Goal: Transaction & Acquisition: Purchase product/service

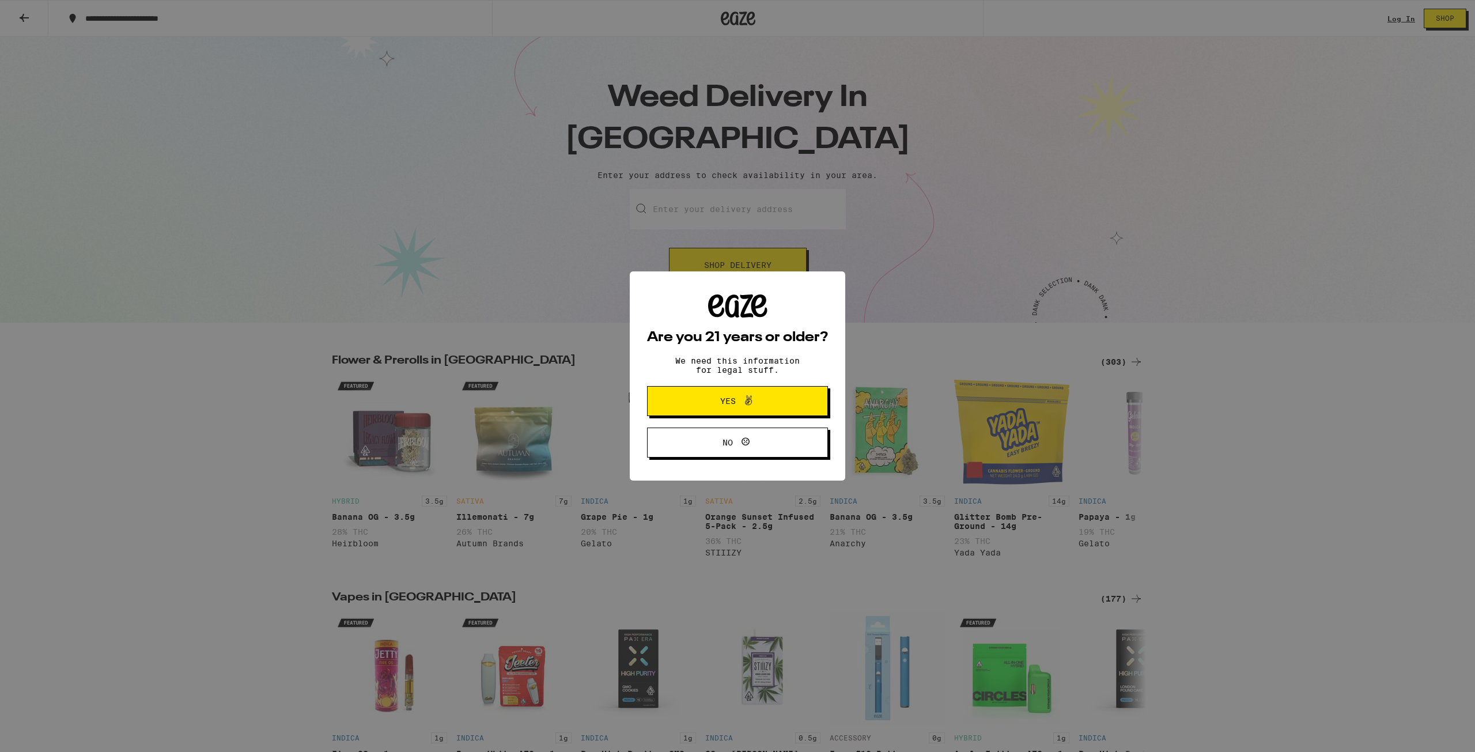
click at [756, 398] on span "Yes" at bounding box center [738, 401] width 88 height 15
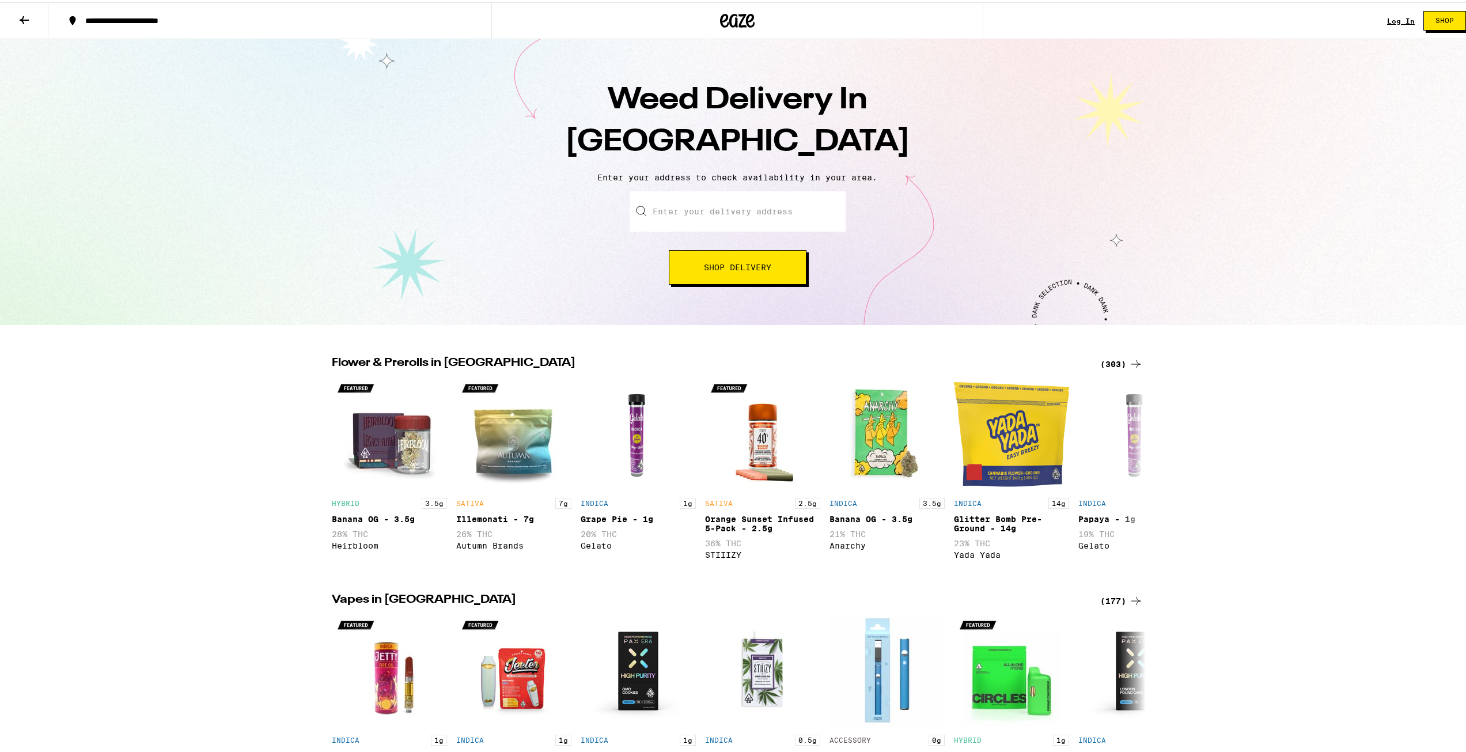
click at [717, 263] on span "Shop Delivery" at bounding box center [737, 265] width 67 height 8
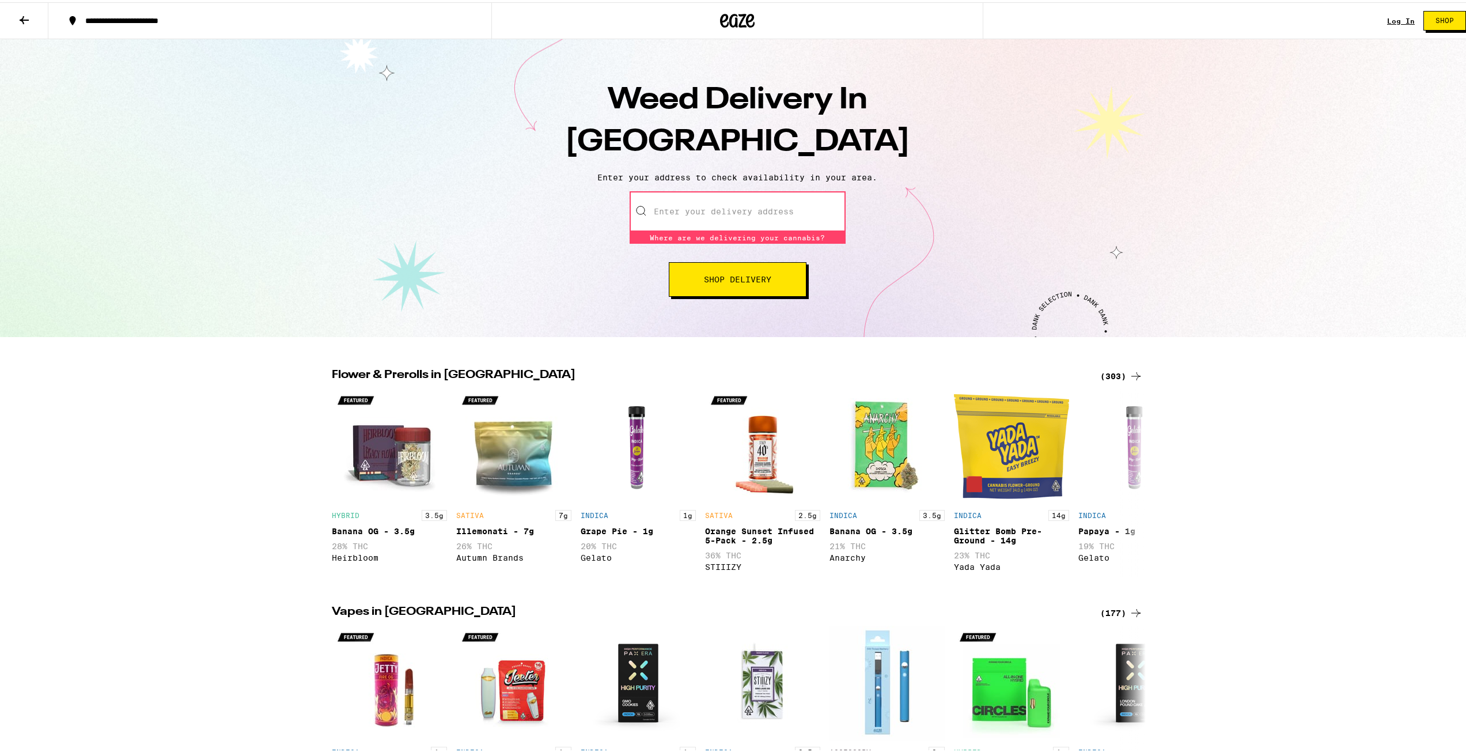
drag, startPoint x: 698, startPoint y: 226, endPoint x: 693, endPoint y: 223, distance: 6.4
click at [698, 226] on input "Enter your delivery address" at bounding box center [738, 209] width 216 height 40
click at [686, 214] on input "Enter your delivery address" at bounding box center [738, 209] width 216 height 40
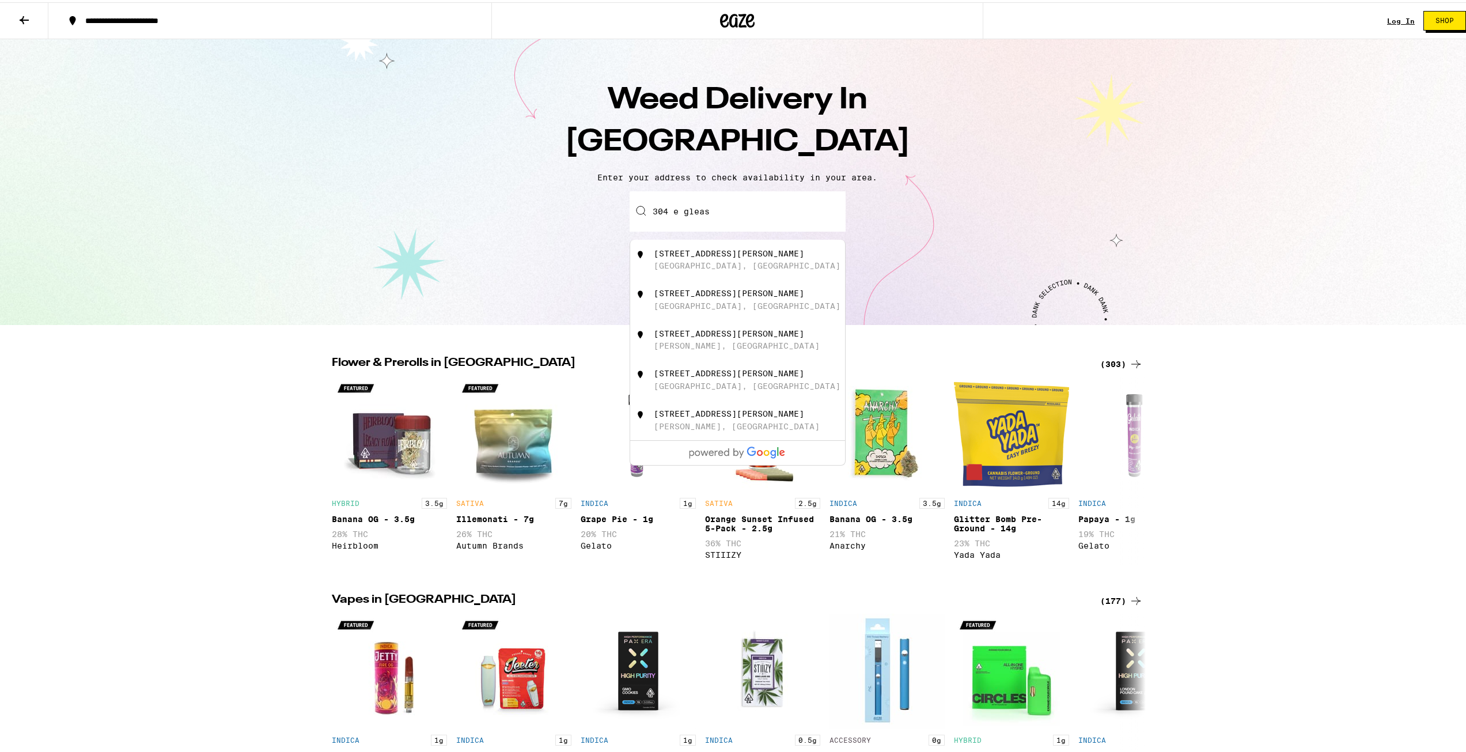
click at [670, 263] on div "Monterey Park, CA" at bounding box center [747, 263] width 187 height 9
type input "304 East Gleason Street, Monterey Park, CA"
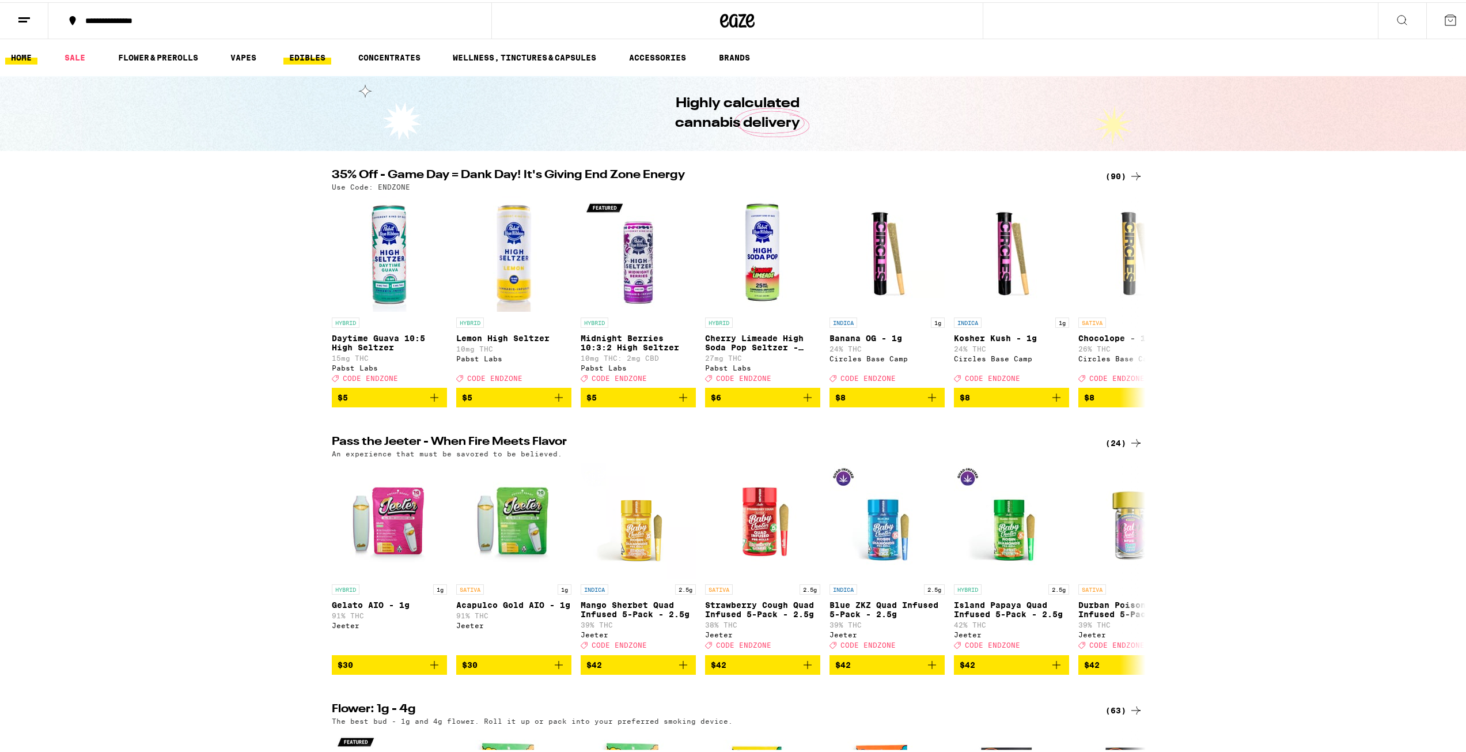
click at [301, 56] on link "EDIBLES" at bounding box center [307, 55] width 48 height 14
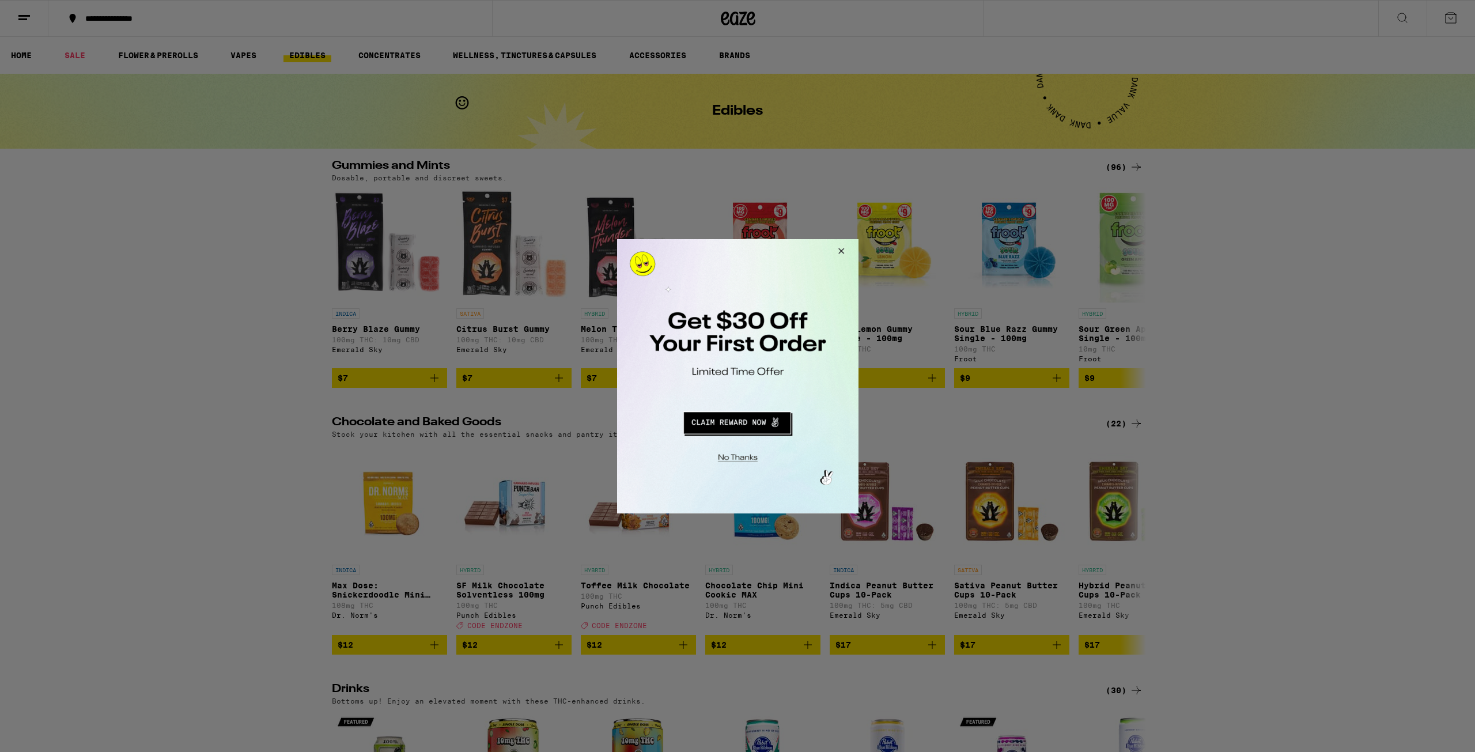
click at [758, 419] on button "Redirect to URL" at bounding box center [736, 421] width 201 height 28
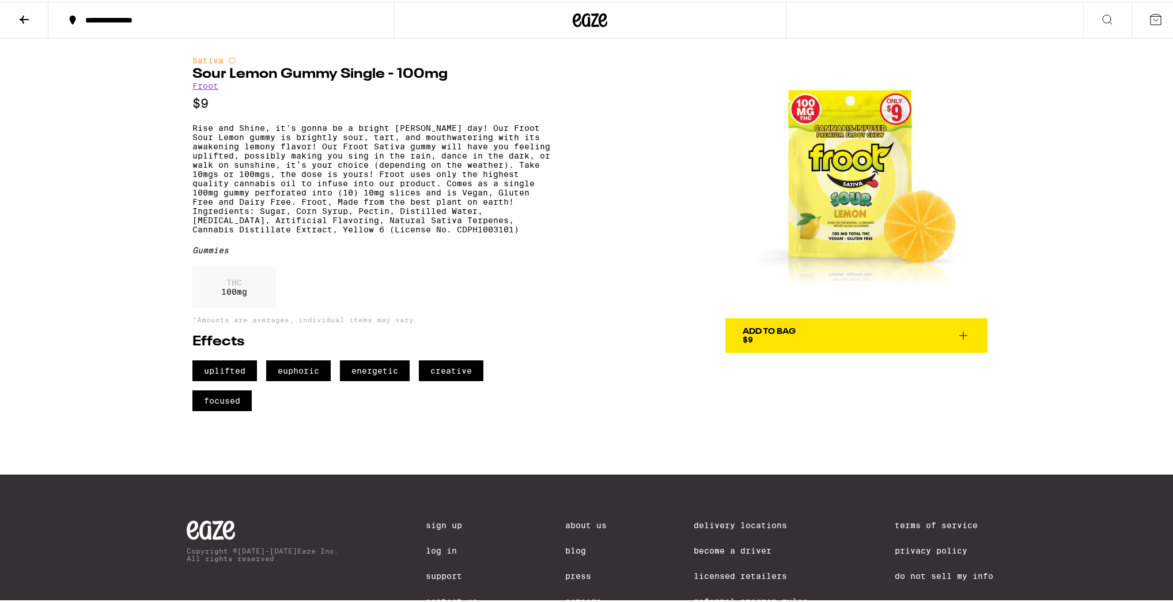
click at [836, 326] on span "Add To Bag $9" at bounding box center [857, 334] width 228 height 16
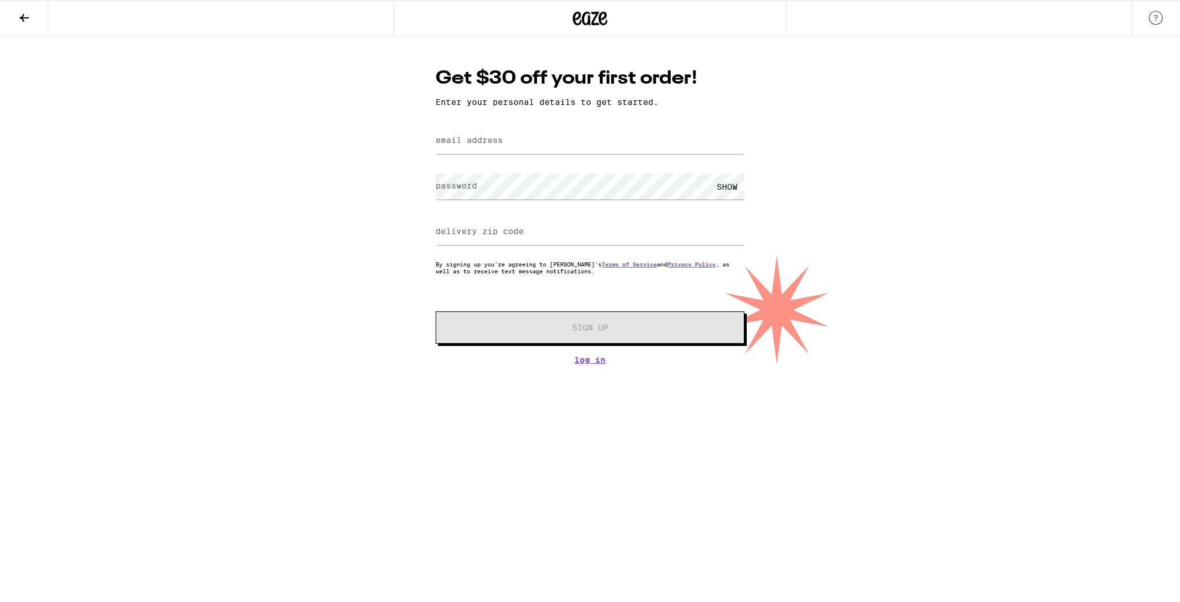
click at [22, 14] on icon at bounding box center [24, 18] width 14 height 14
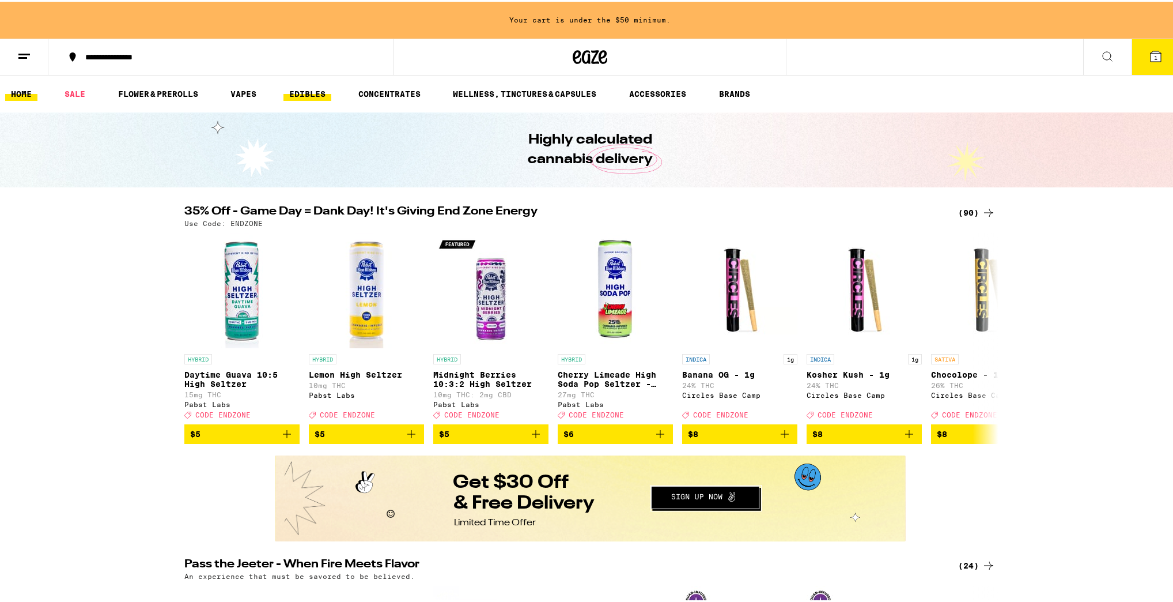
click at [293, 93] on link "EDIBLES" at bounding box center [307, 92] width 48 height 14
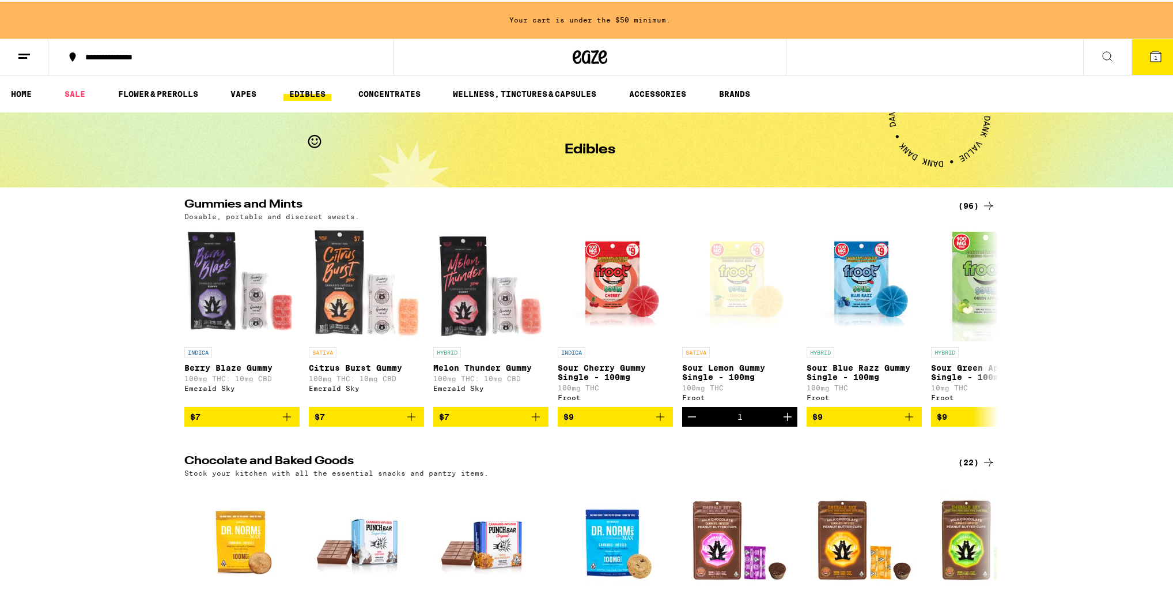
click at [968, 206] on div "(96)" at bounding box center [976, 204] width 37 height 14
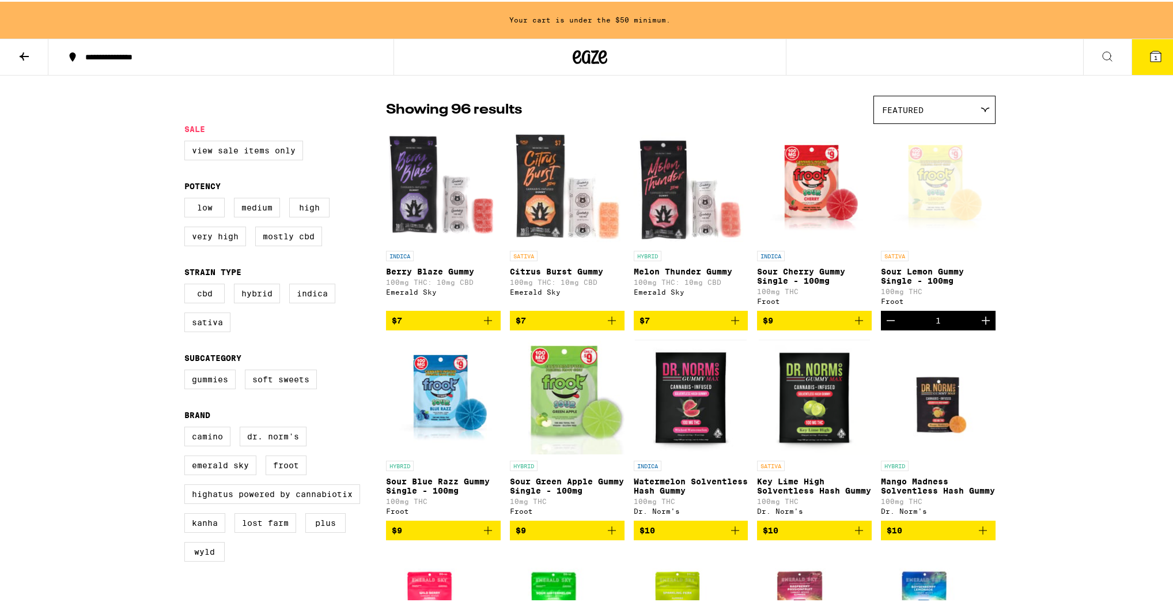
scroll to position [92, 0]
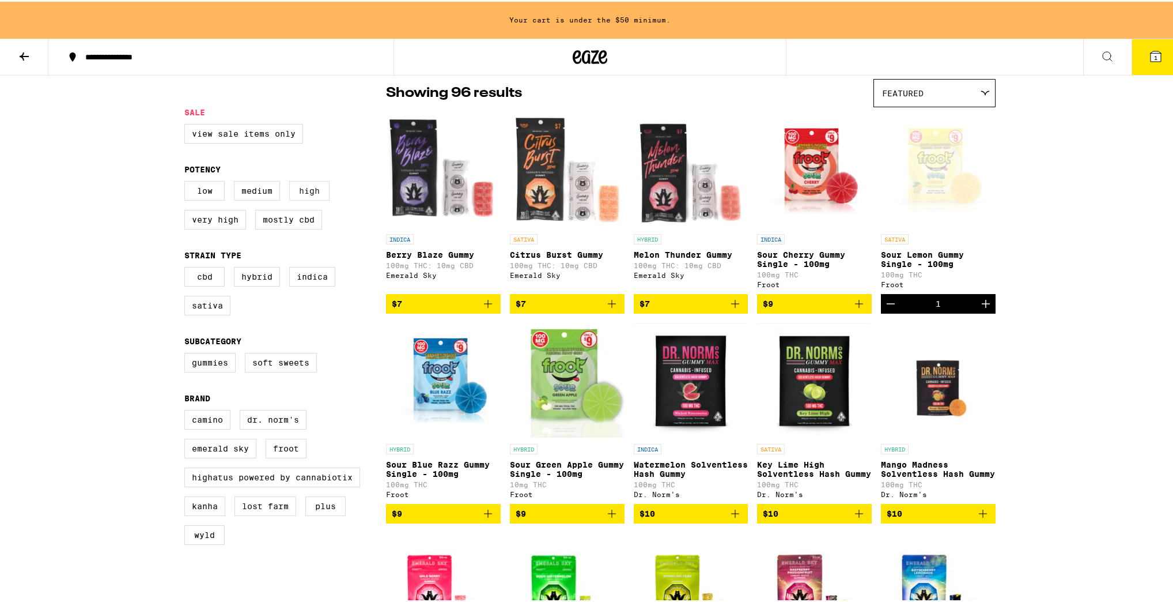
click at [298, 194] on label "High" at bounding box center [309, 189] width 40 height 20
click at [187, 182] on input "High" at bounding box center [187, 181] width 1 height 1
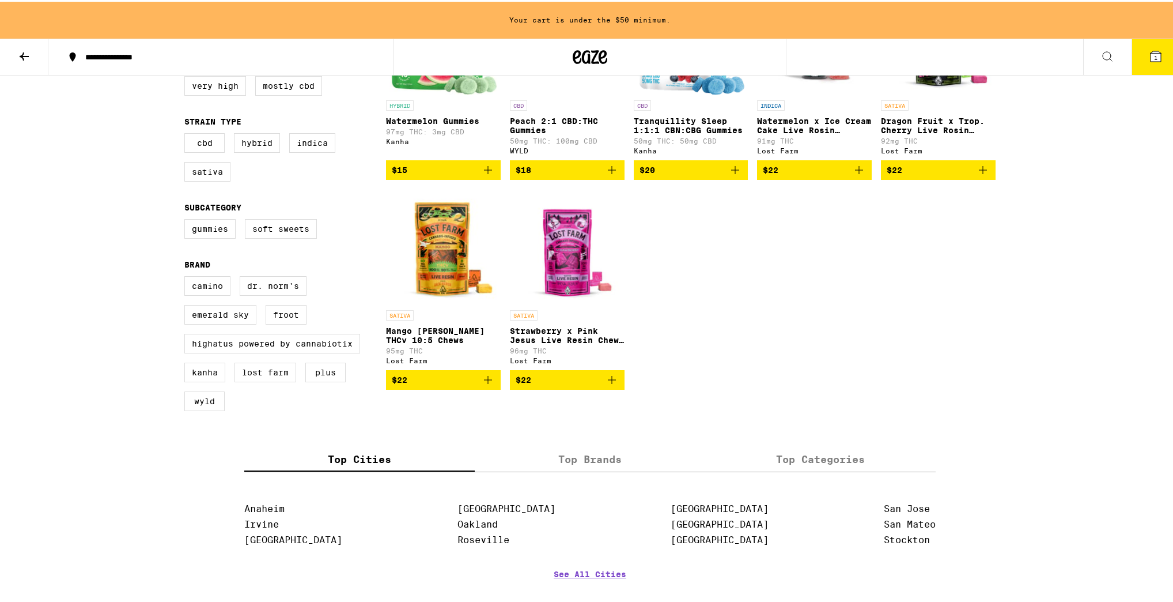
scroll to position [138, 0]
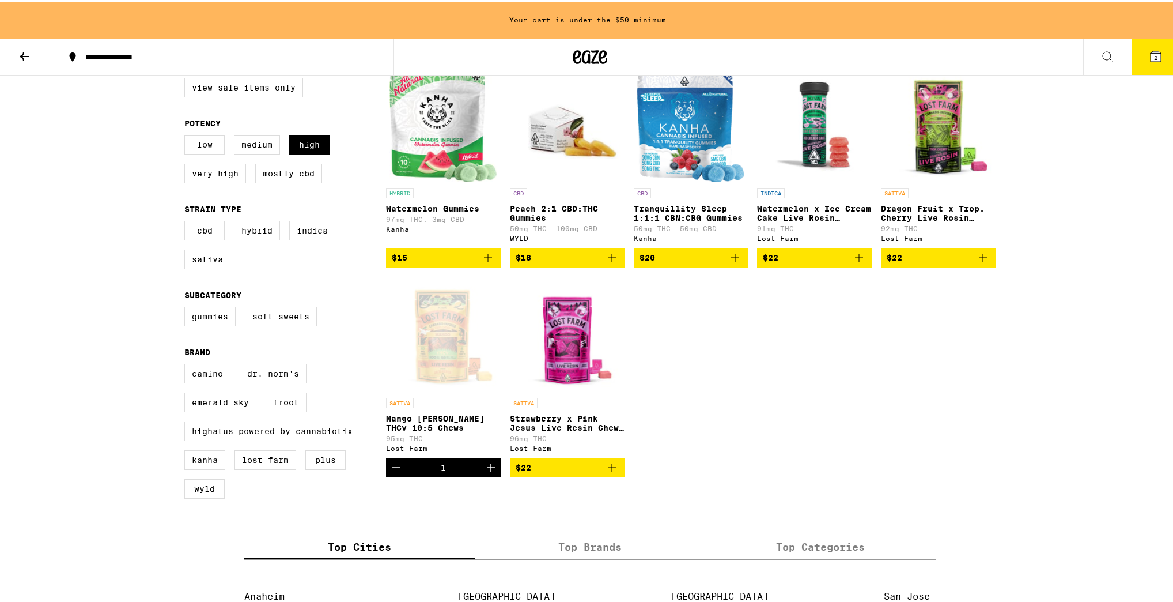
click at [800, 428] on div "HYBRID Watermelon Gummies 97mg THC: 3mg CBD Kanha $15 CBD Peach 2:1 CBD:THC Gum…" at bounding box center [691, 270] width 610 height 410
click at [790, 425] on div "HYBRID Watermelon Gummies 97mg THC: 3mg CBD Kanha $15 CBD Peach 2:1 CBD:THC Gum…" at bounding box center [691, 270] width 610 height 410
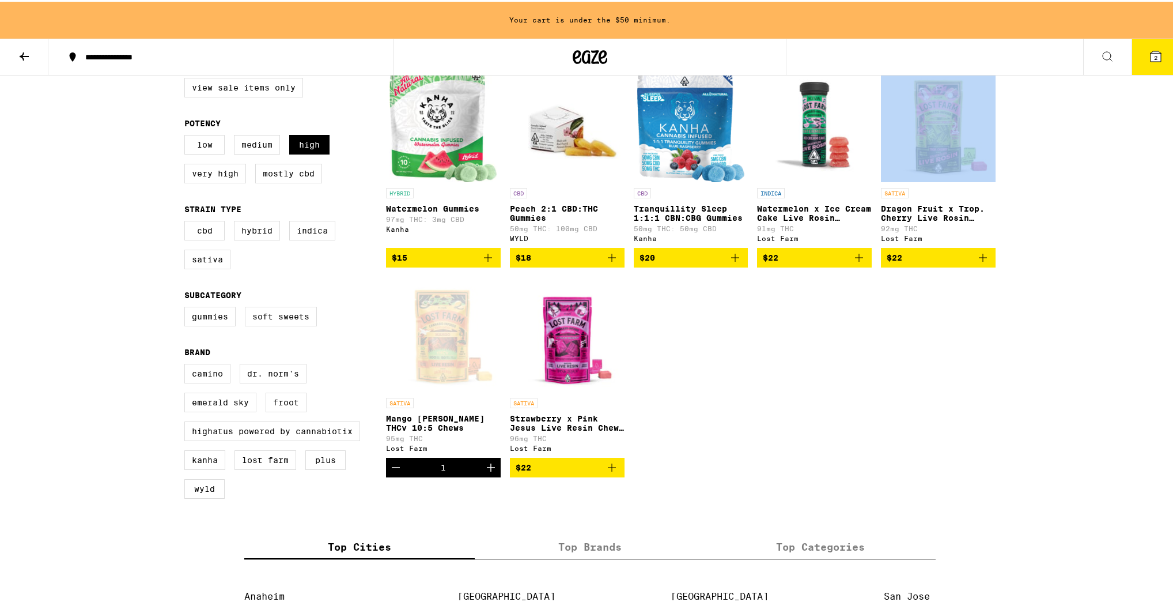
click at [790, 425] on div "HYBRID Watermelon Gummies 97mg THC: 3mg CBD Kanha $15 CBD Peach 2:1 CBD:THC Gum…" at bounding box center [691, 270] width 610 height 410
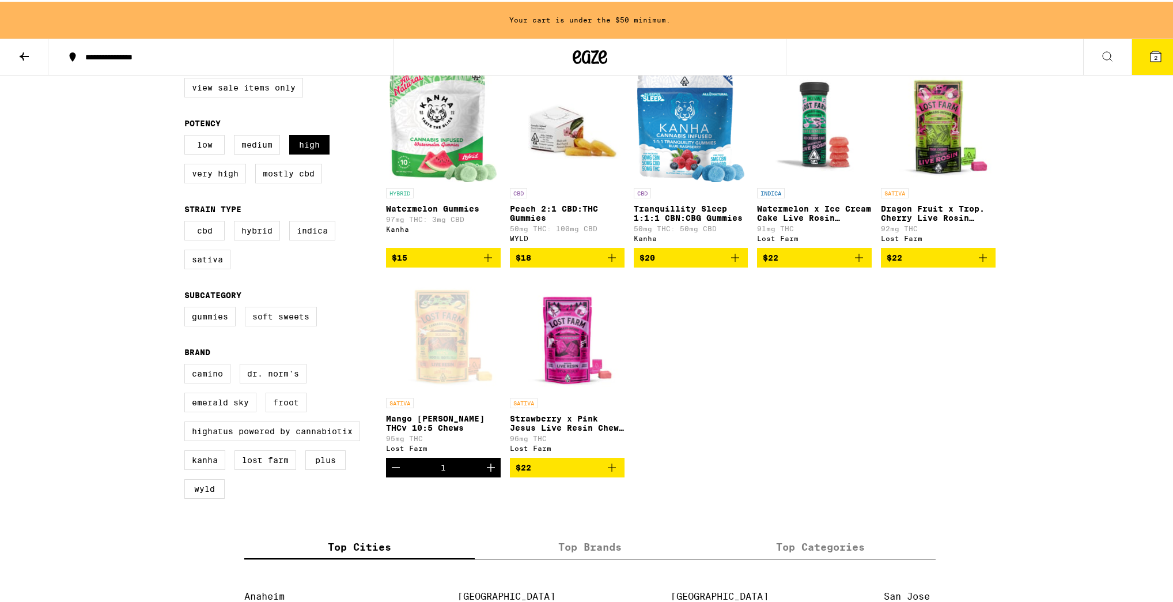
click at [790, 425] on div "HYBRID Watermelon Gummies 97mg THC: 3mg CBD Kanha $15 CBD Peach 2:1 CBD:THC Gum…" at bounding box center [691, 270] width 610 height 410
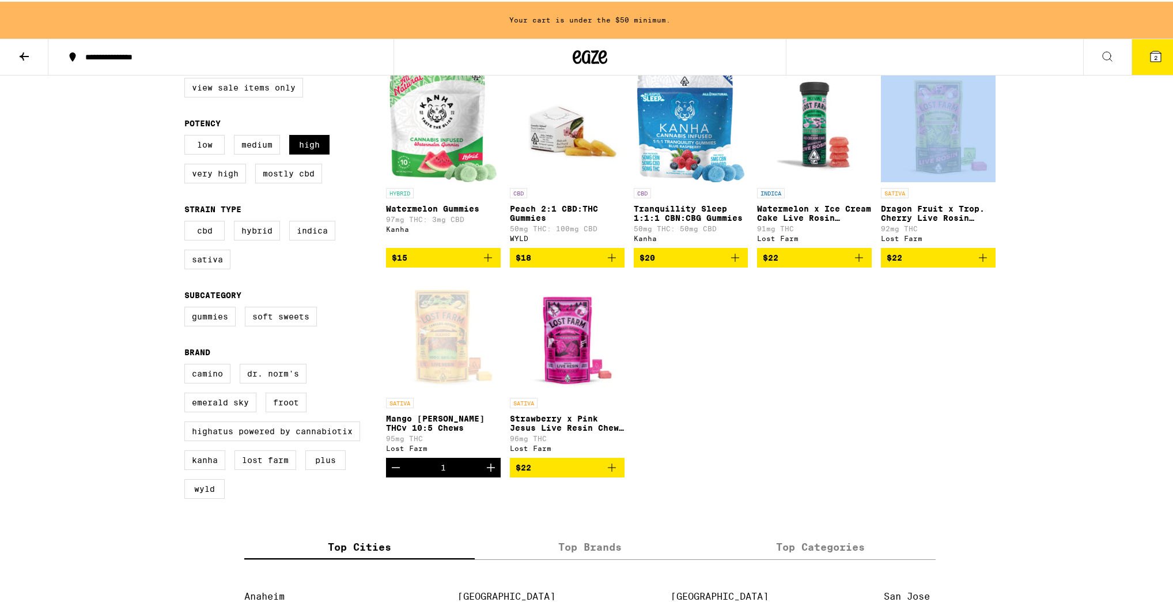
click at [790, 425] on div "HYBRID Watermelon Gummies 97mg THC: 3mg CBD Kanha $15 CBD Peach 2:1 CBD:THC Gum…" at bounding box center [691, 270] width 610 height 410
click at [767, 411] on div "HYBRID Watermelon Gummies 97mg THC: 3mg CBD Kanha $15 CBD Peach 2:1 CBD:THC Gum…" at bounding box center [691, 270] width 610 height 410
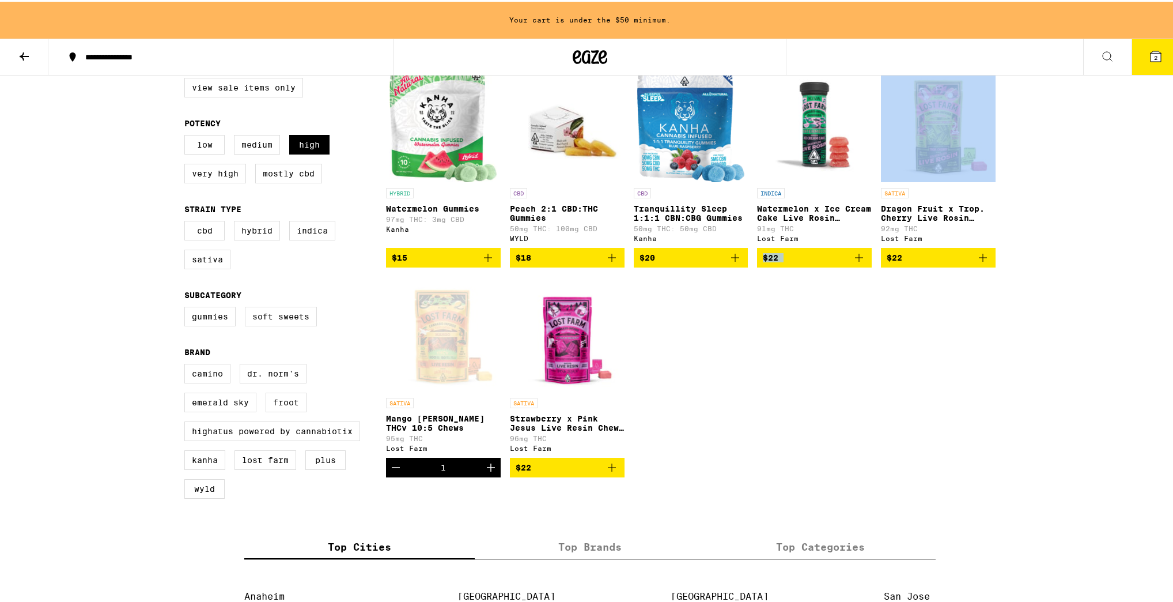
click at [767, 411] on div "HYBRID Watermelon Gummies 97mg THC: 3mg CBD Kanha $15 CBD Peach 2:1 CBD:THC Gum…" at bounding box center [691, 270] width 610 height 410
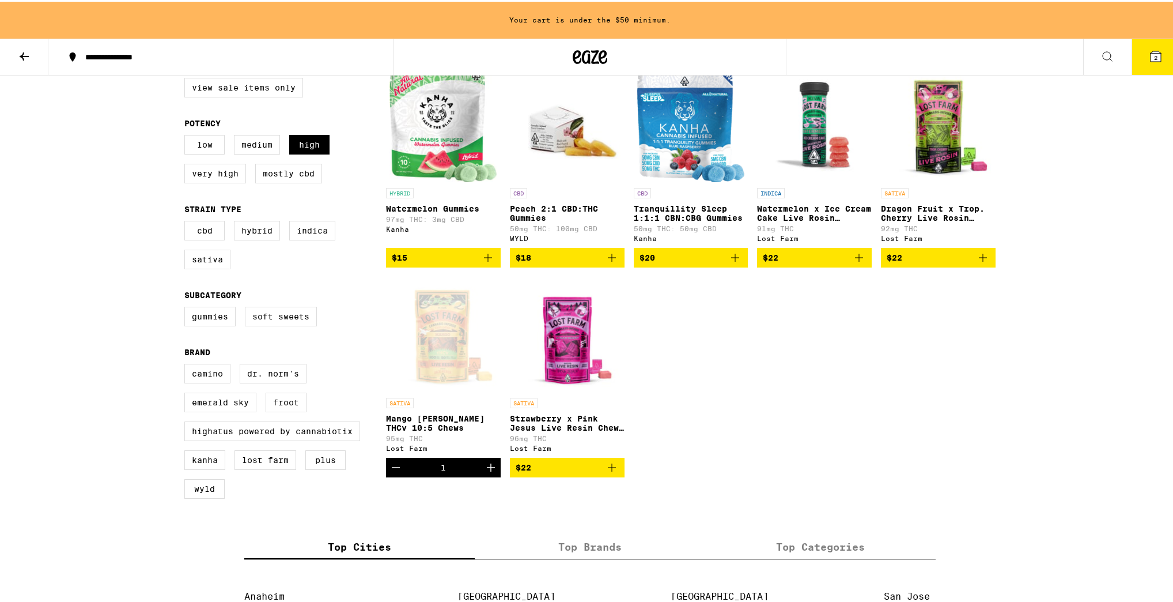
click at [710, 367] on div "HYBRID Watermelon Gummies 97mg THC: 3mg CBD Kanha $15 CBD Peach 2:1 CBD:THC Gum…" at bounding box center [691, 270] width 610 height 410
click at [309, 142] on label "High" at bounding box center [309, 143] width 40 height 20
click at [187, 135] on input "High" at bounding box center [187, 135] width 1 height 1
checkbox input "false"
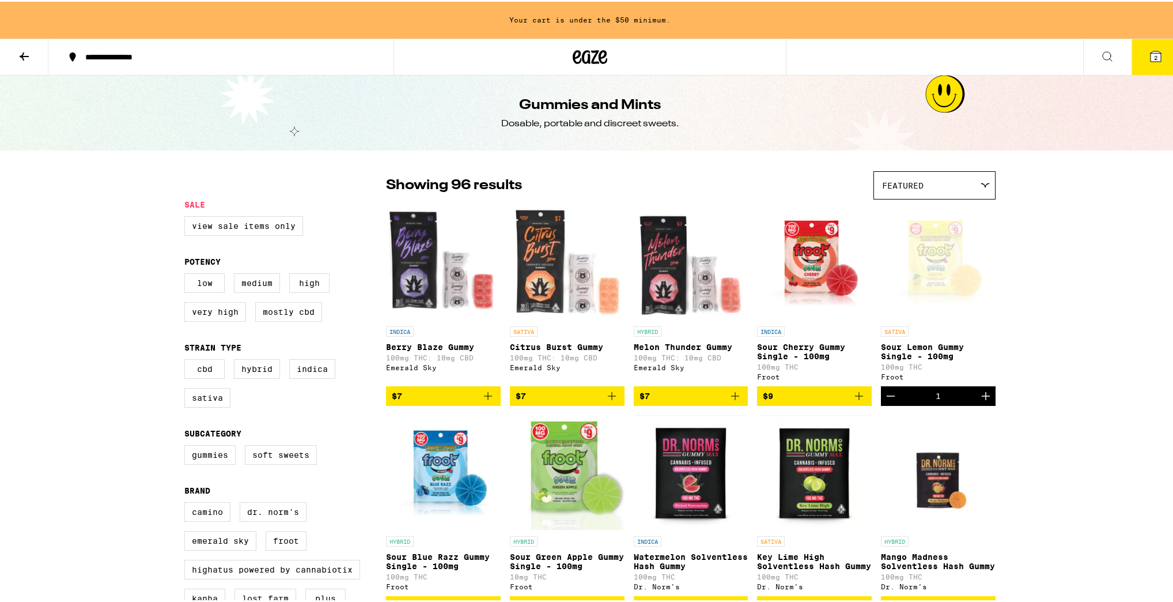
click at [971, 184] on div "Featured" at bounding box center [934, 183] width 121 height 27
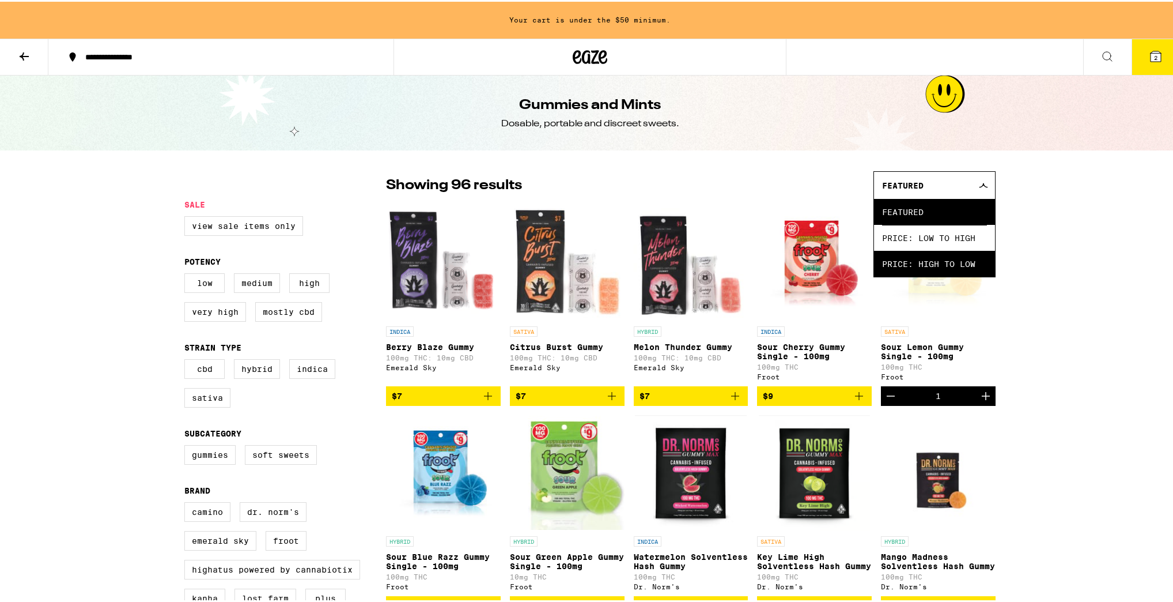
click at [957, 263] on span "Price: High to Low" at bounding box center [934, 262] width 105 height 26
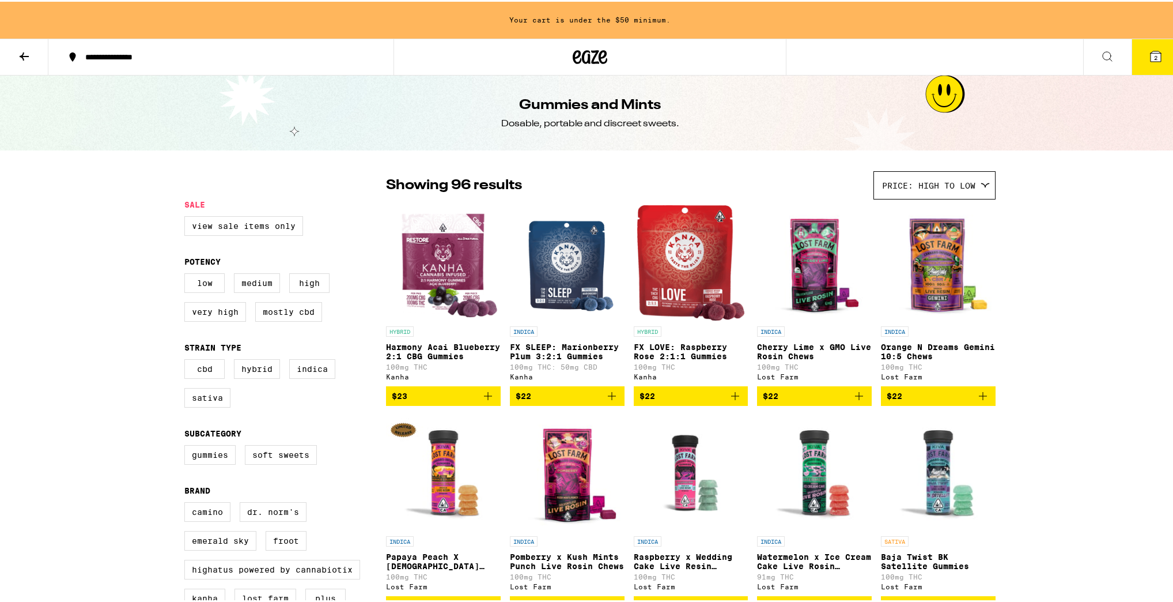
drag, startPoint x: 582, startPoint y: 258, endPoint x: 1107, endPoint y: 288, distance: 526.4
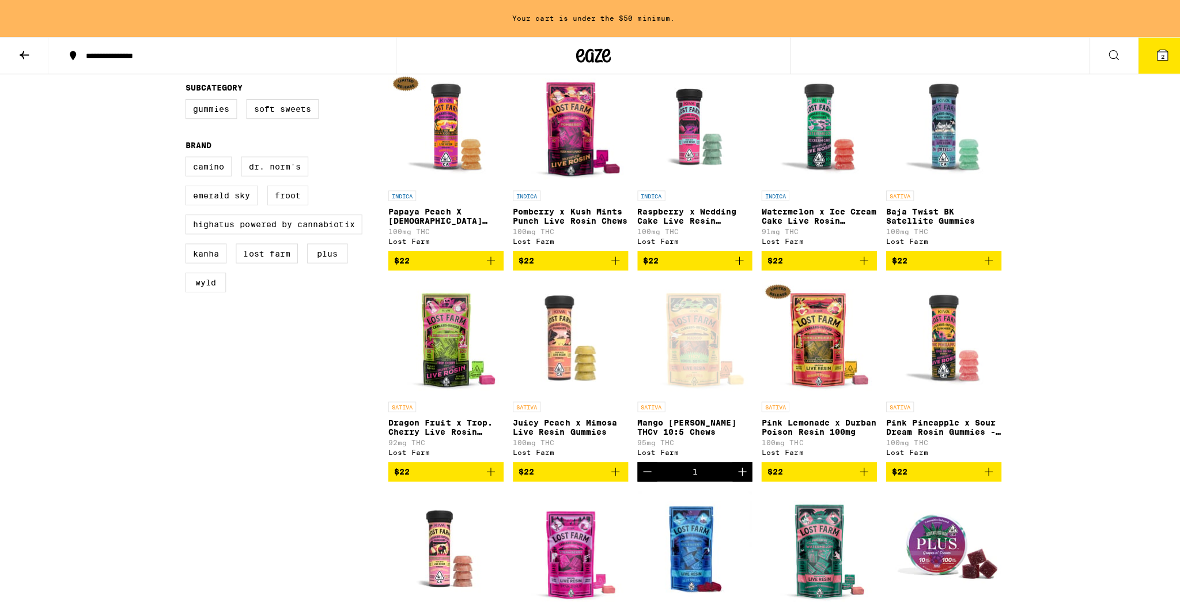
scroll to position [369, 0]
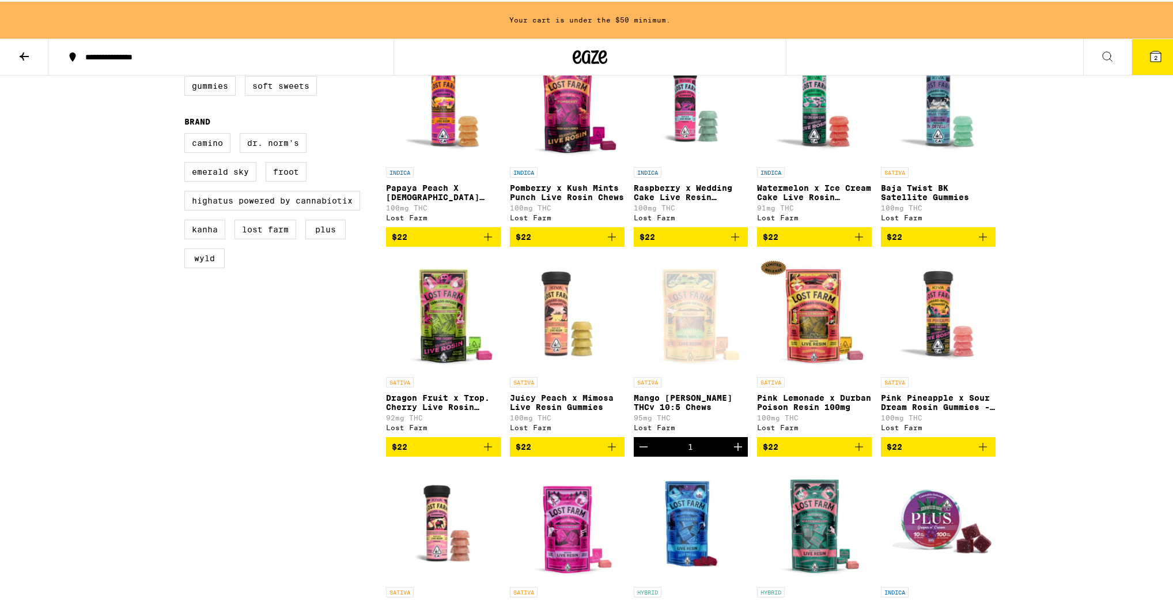
click at [807, 334] on img "Open page for Pink Lemonade x Durban Poison Resin 100mg from Lost Farm" at bounding box center [814, 311] width 115 height 115
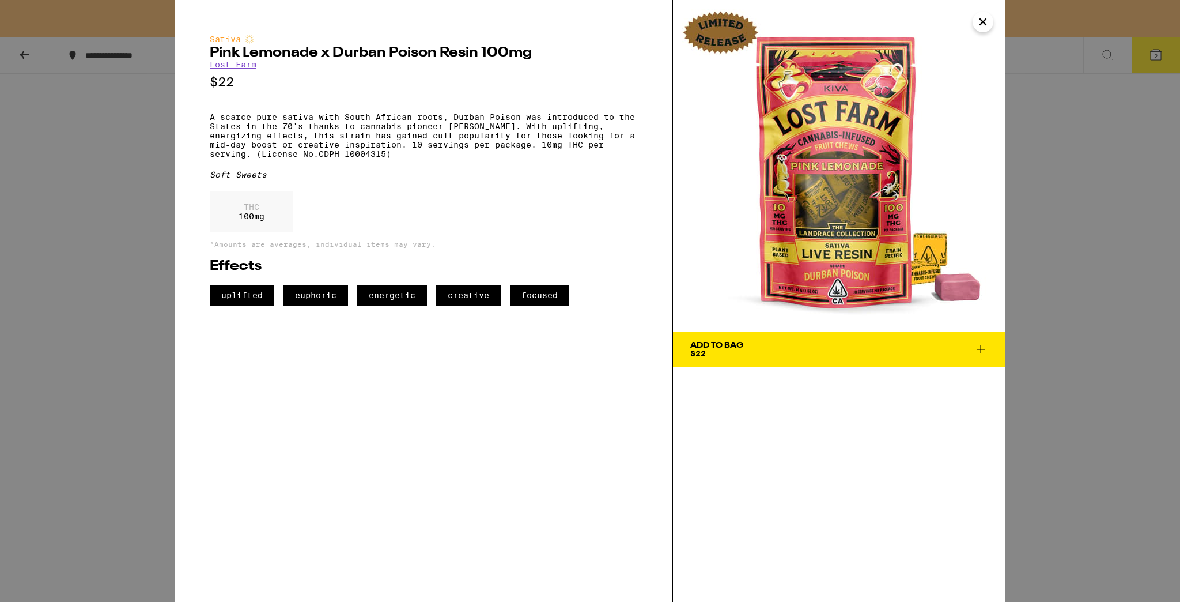
click at [821, 349] on span "Add To Bag $22" at bounding box center [838, 349] width 297 height 16
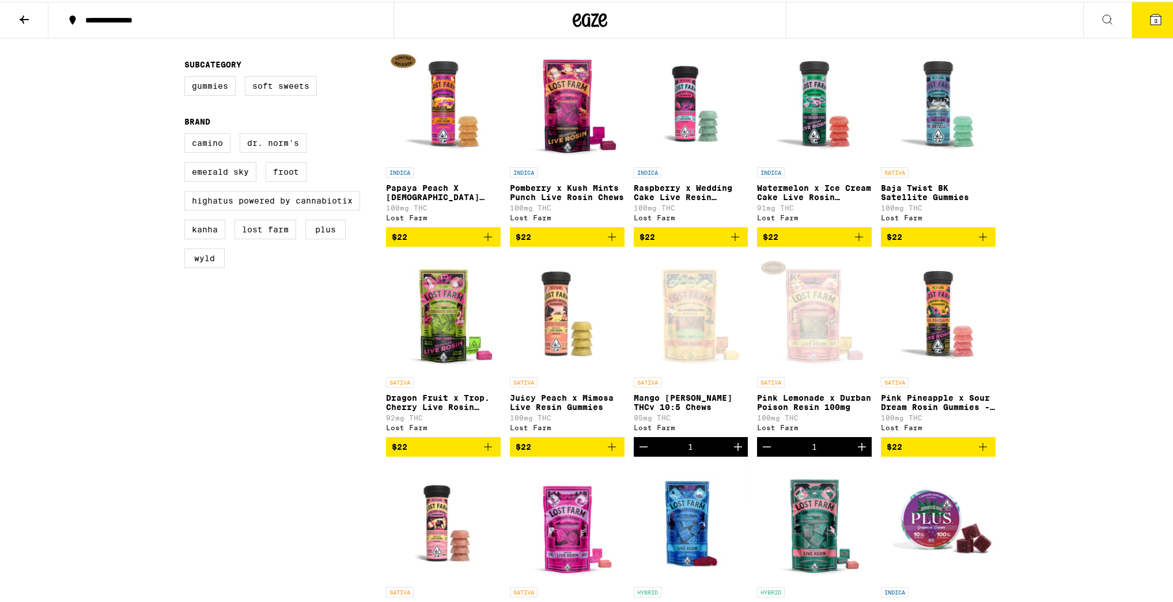
click at [1152, 22] on icon at bounding box center [1156, 18] width 10 height 10
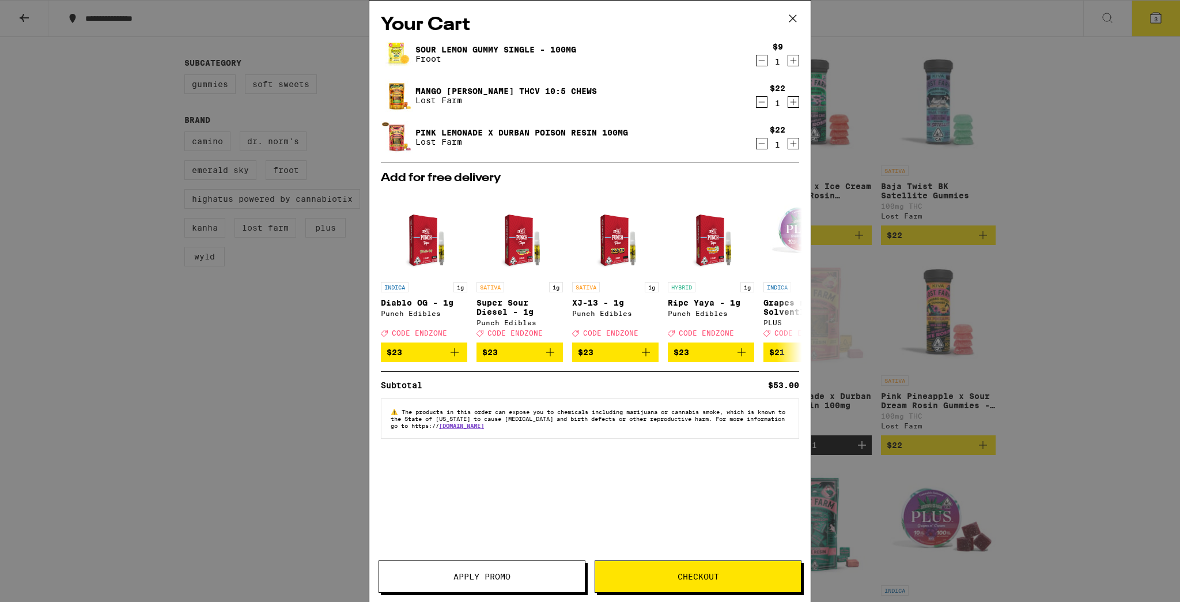
click at [685, 570] on button "Checkout" at bounding box center [698, 576] width 207 height 32
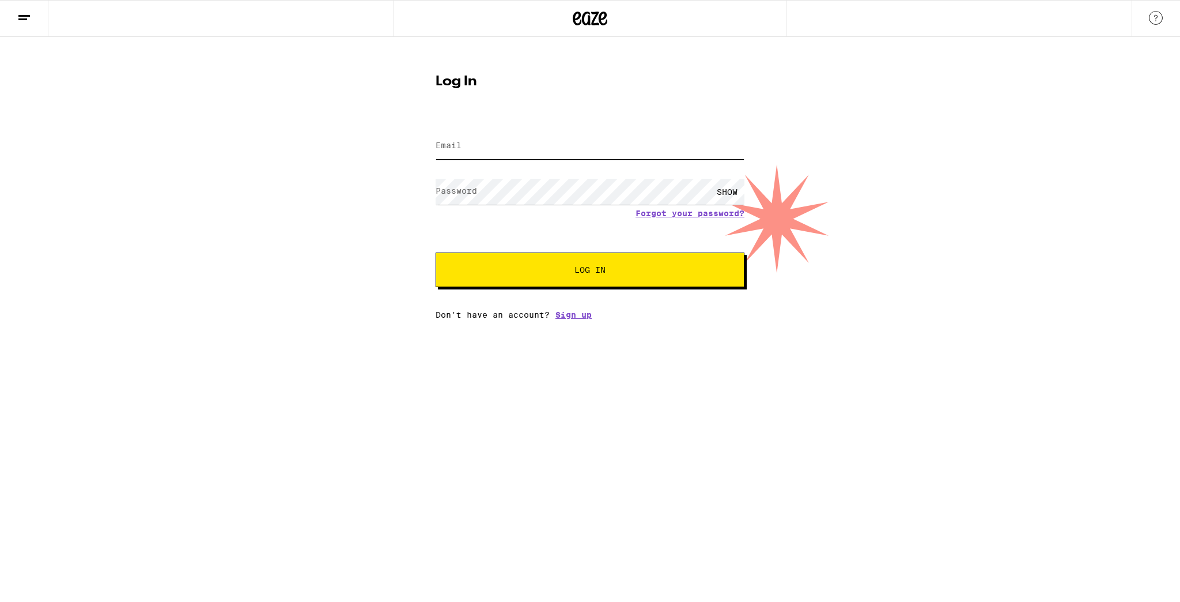
click at [501, 148] on input "Email" at bounding box center [590, 146] width 309 height 26
drag, startPoint x: 640, startPoint y: 233, endPoint x: 588, endPoint y: 277, distance: 67.5
click at [640, 233] on form "Email Email Password Password SHOW Forgot your password? Log In" at bounding box center [590, 202] width 309 height 169
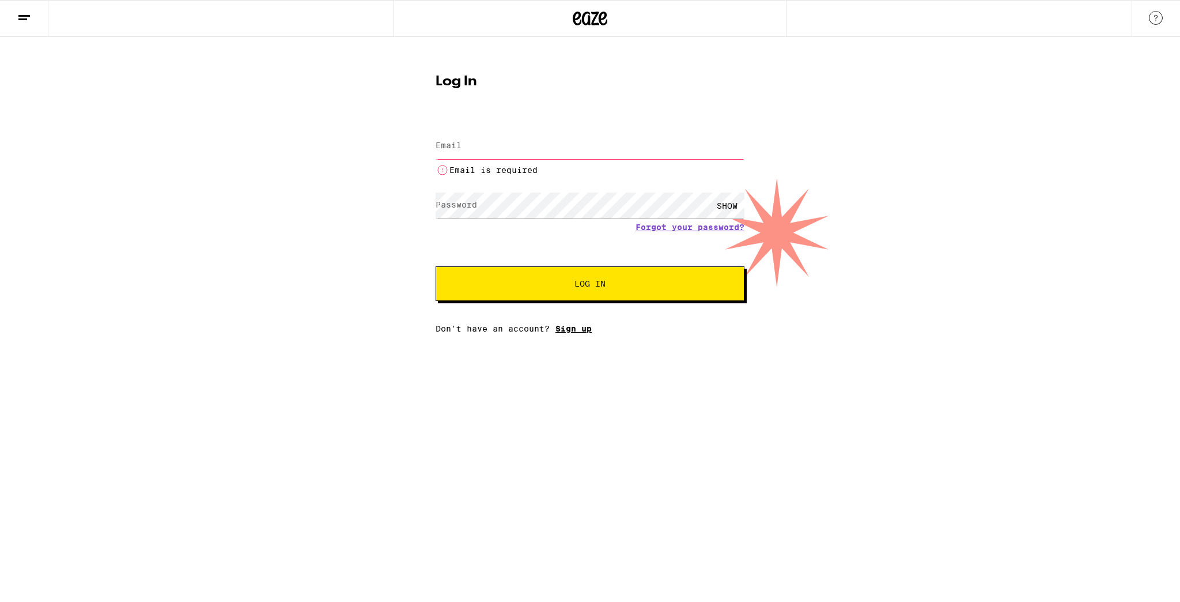
click at [566, 330] on link "Sign up" at bounding box center [573, 328] width 36 height 9
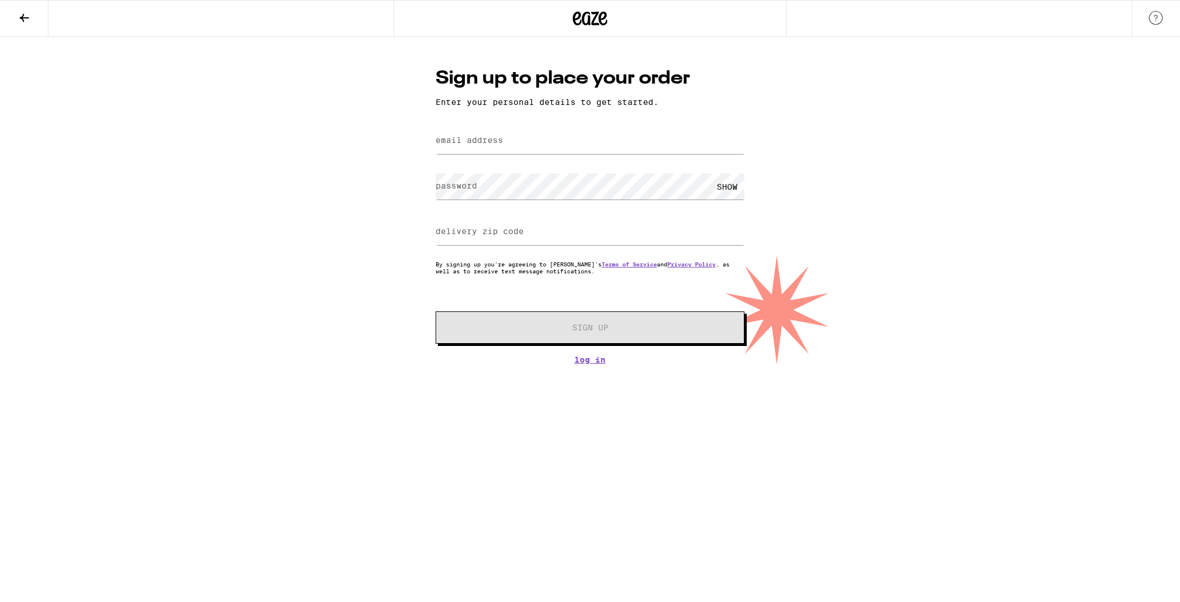
click at [490, 143] on label "email address" at bounding box center [469, 139] width 67 height 9
click at [447, 136] on label "email address" at bounding box center [469, 139] width 67 height 9
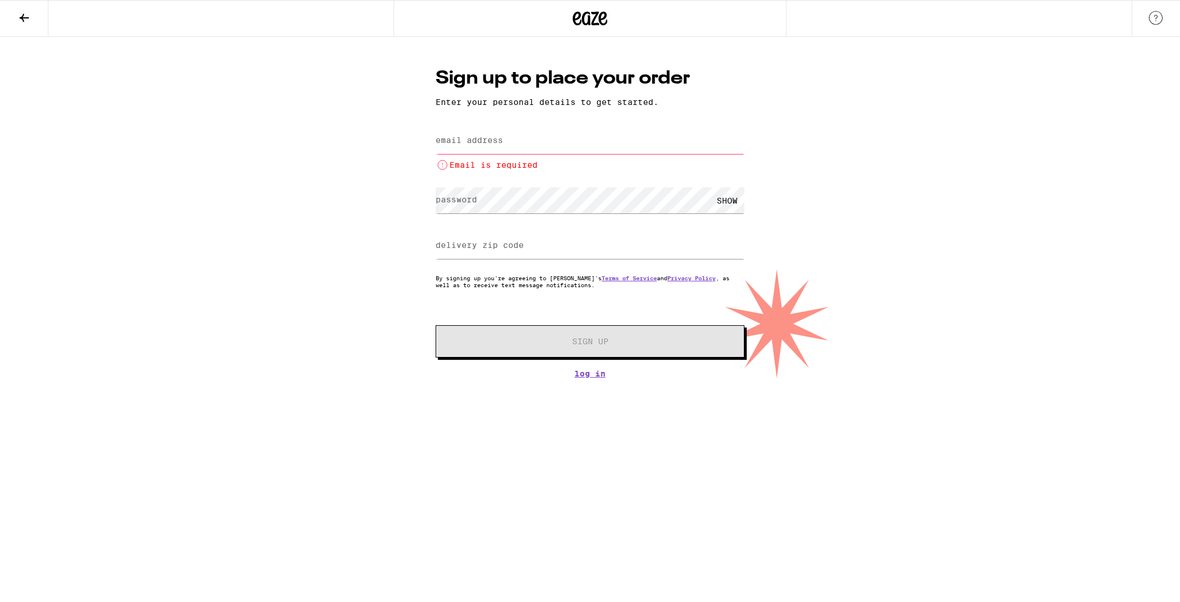
click at [447, 136] on label "email address" at bounding box center [469, 139] width 67 height 9
type input "l"
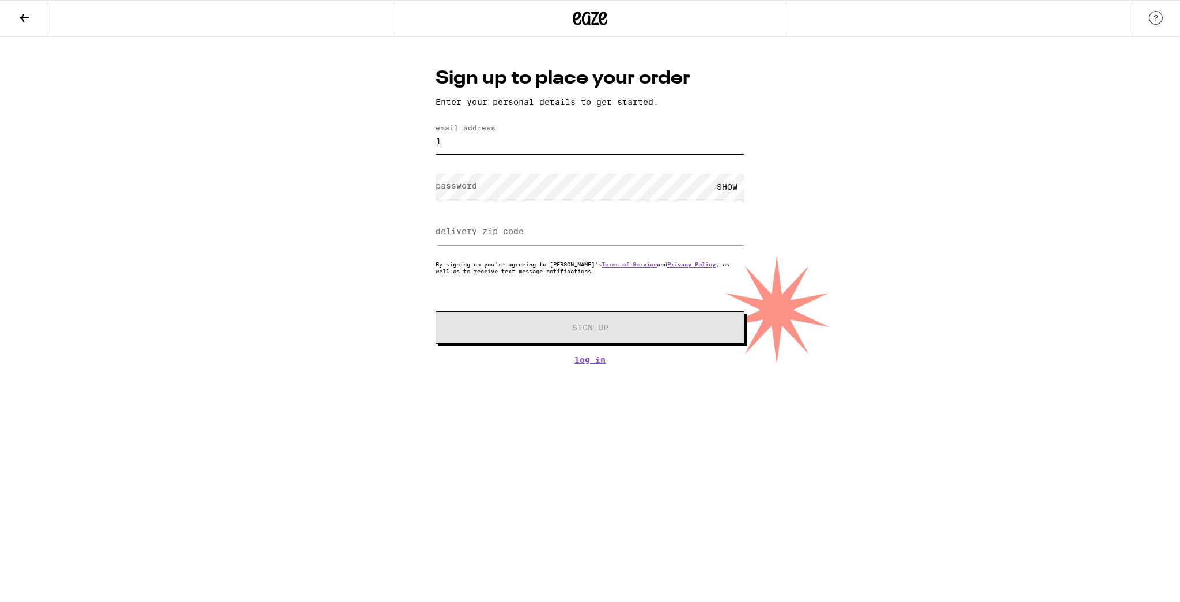
type input "louiemichael92@gmail.com"
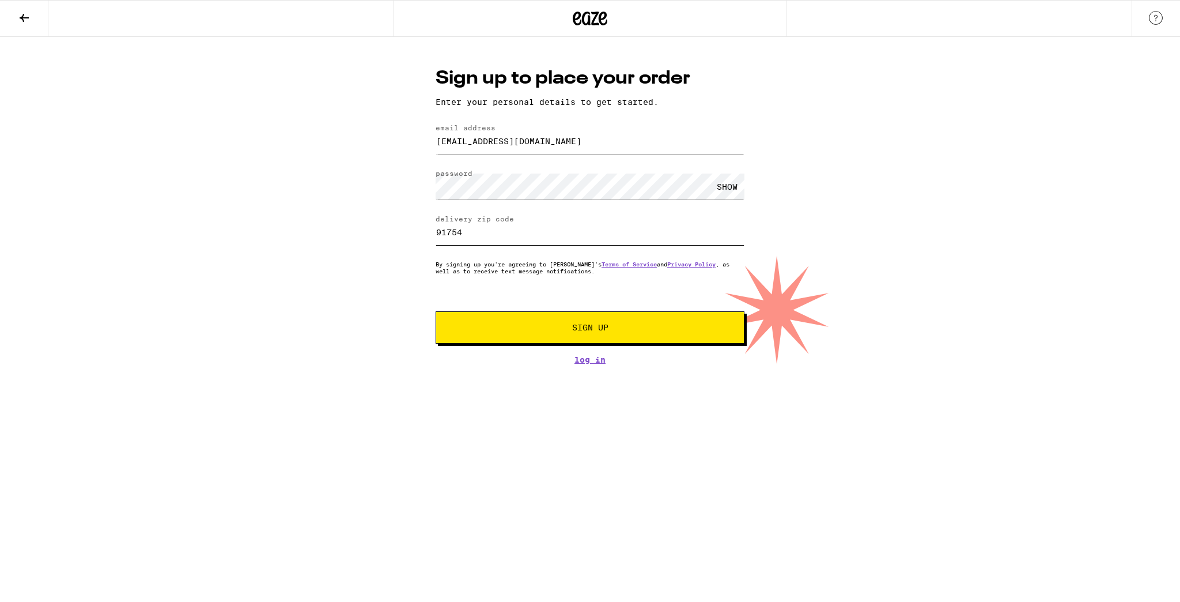
type input "1"
type input "91755"
click at [553, 327] on span "Sign Up" at bounding box center [589, 327] width 229 height 8
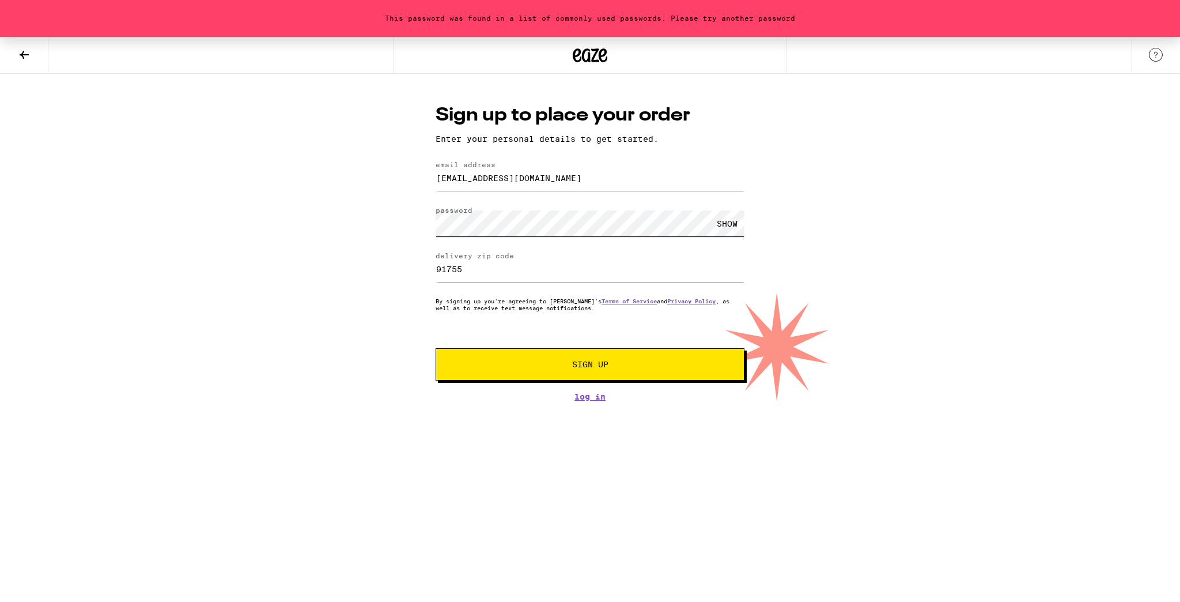
click at [369, 214] on div "This password was found in a list of commonly used passwords. Please try anothe…" at bounding box center [590, 219] width 1180 height 364
click at [608, 361] on span "Sign Up" at bounding box center [590, 364] width 36 height 8
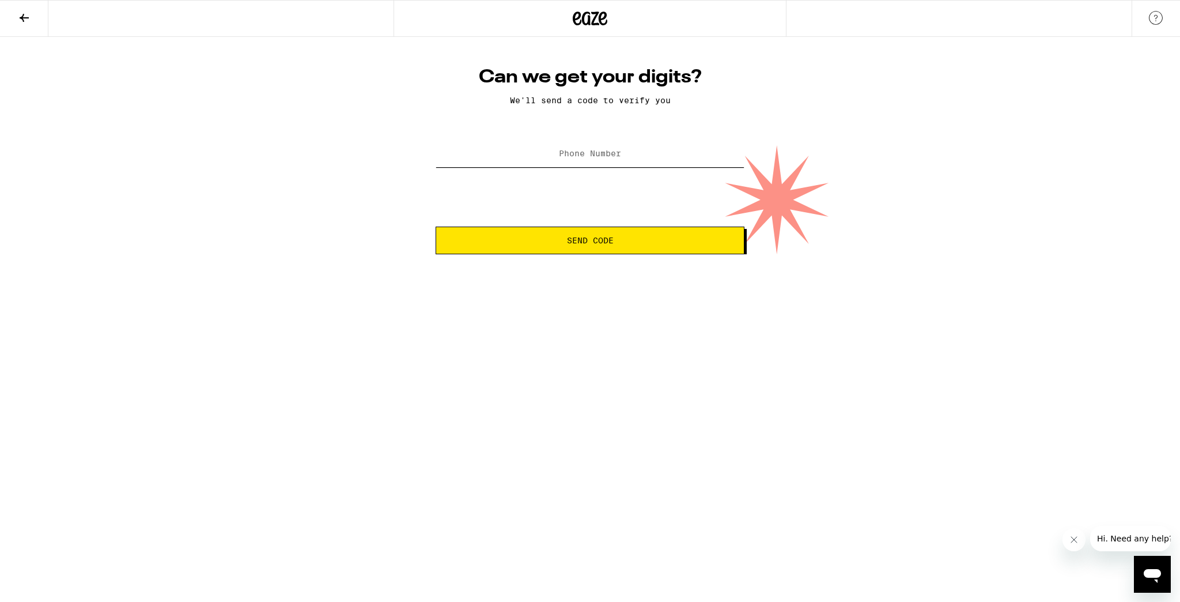
click at [574, 160] on input "Phone Number" at bounding box center [590, 154] width 309 height 26
type input "(626) 261-3397"
click at [602, 236] on span "Send Code" at bounding box center [590, 240] width 47 height 8
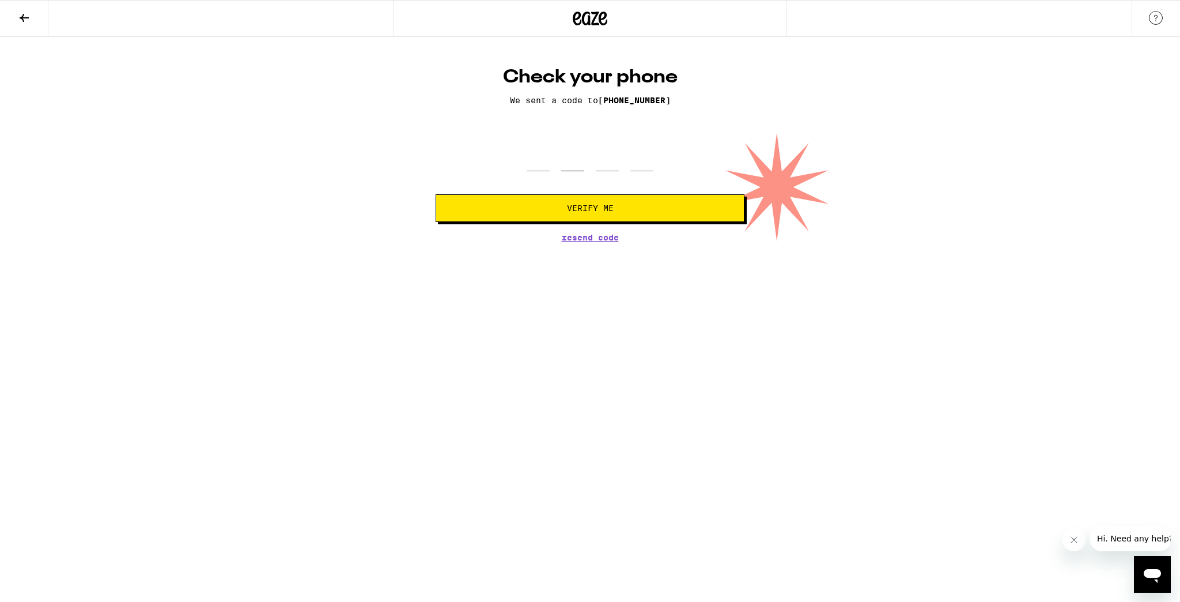
click at [562, 161] on input "tel" at bounding box center [572, 154] width 23 height 34
type input "7"
type input "0"
click at [542, 160] on input "tel" at bounding box center [538, 154] width 23 height 34
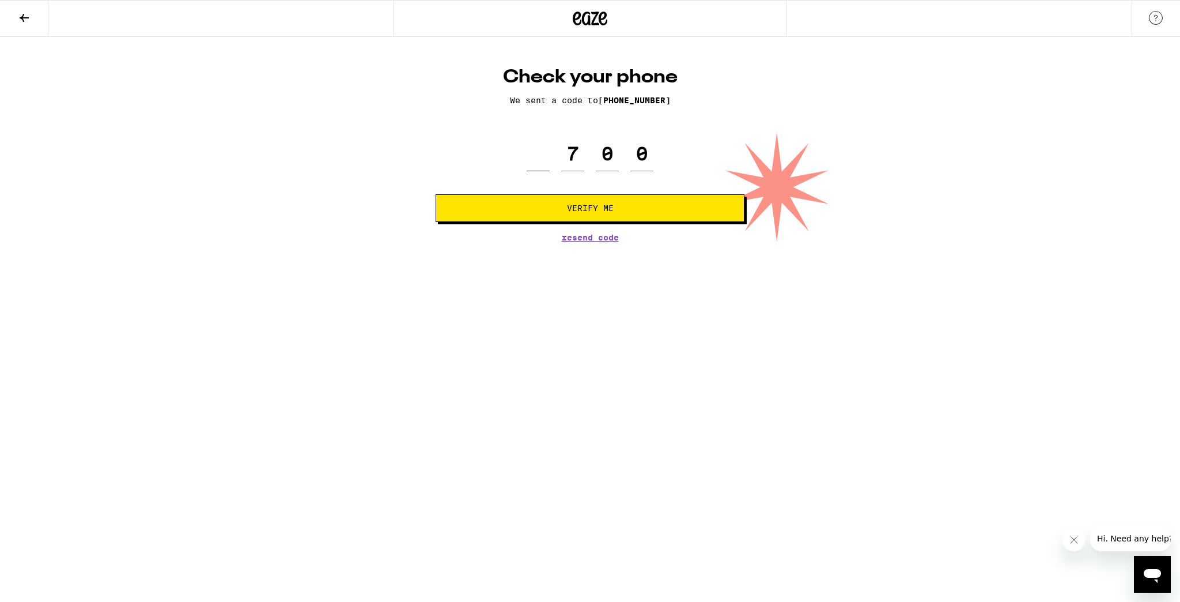
type input "7"
type input "0"
type input "3"
click at [618, 213] on button "Verify Me" at bounding box center [590, 208] width 309 height 28
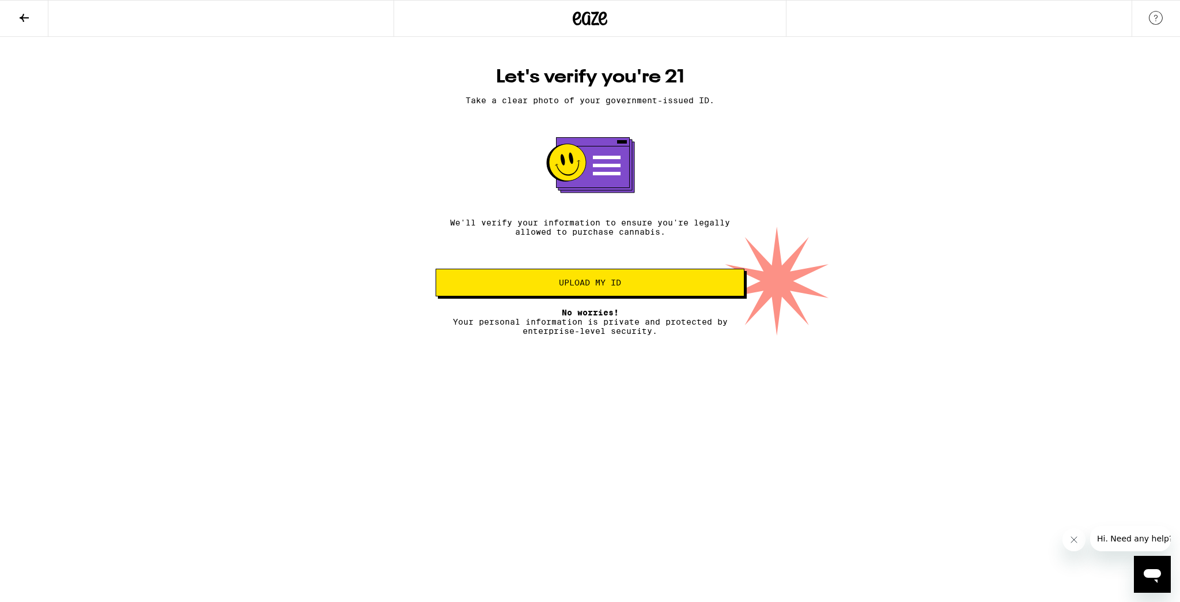
click at [587, 292] on button "Upload my ID" at bounding box center [590, 283] width 309 height 28
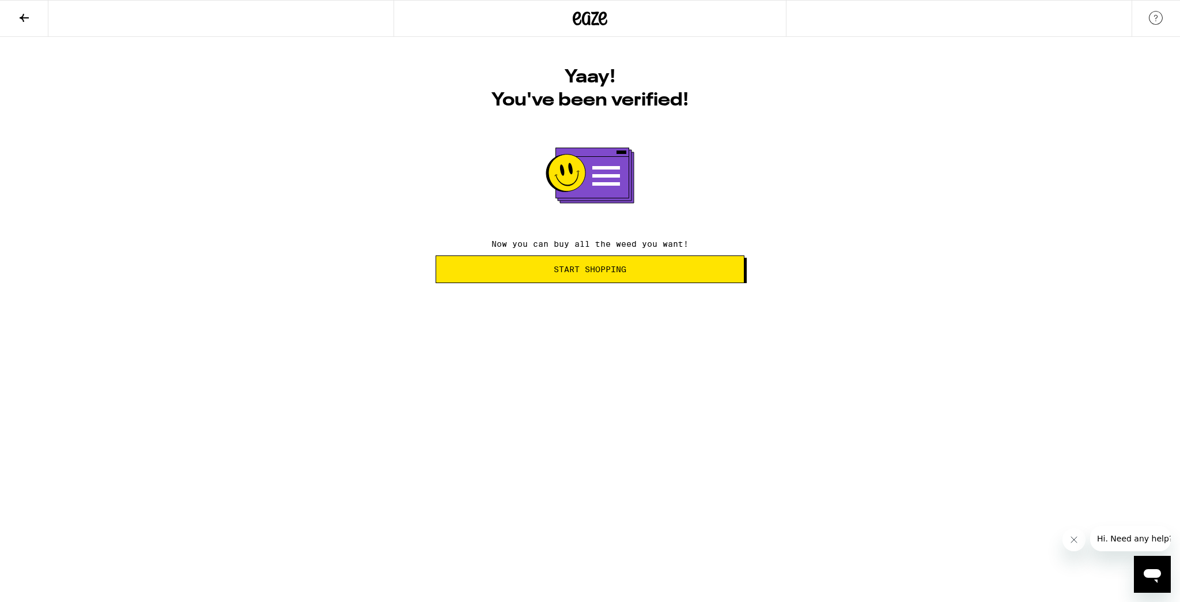
click at [629, 273] on span "Start Shopping" at bounding box center [589, 269] width 289 height 8
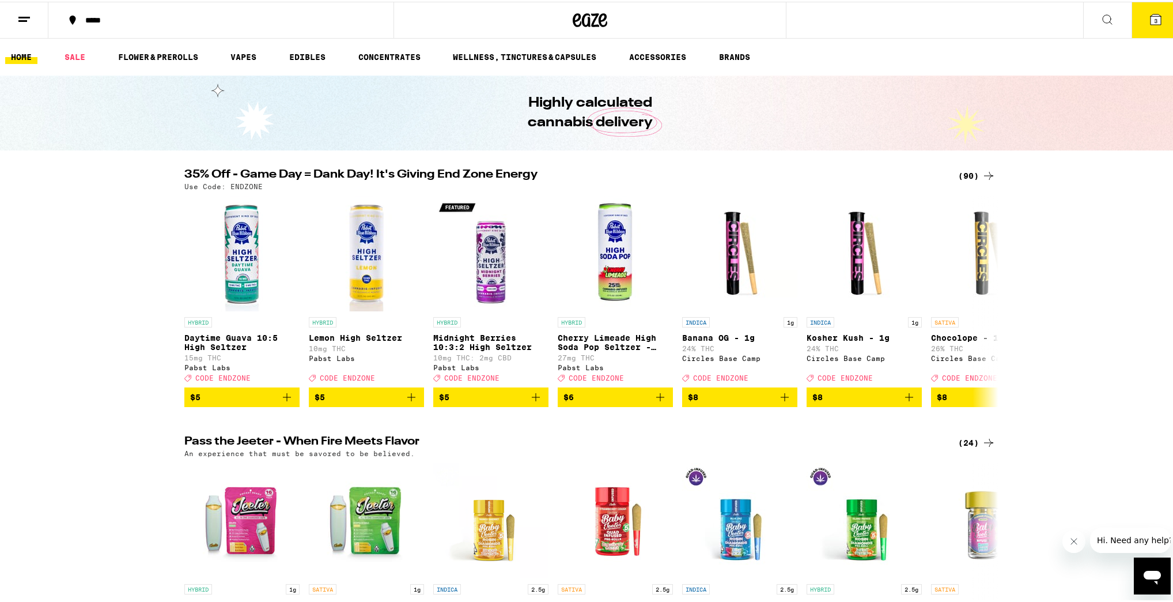
click at [1136, 12] on button "3" at bounding box center [1156, 19] width 48 height 36
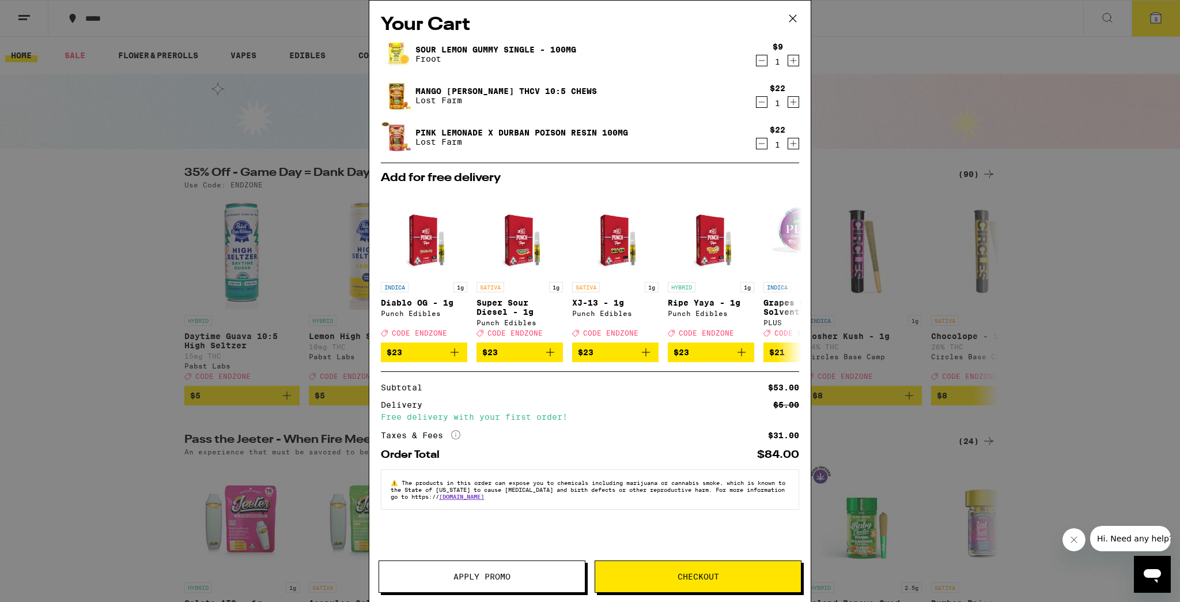
click at [458, 437] on icon "More Info" at bounding box center [455, 434] width 9 height 9
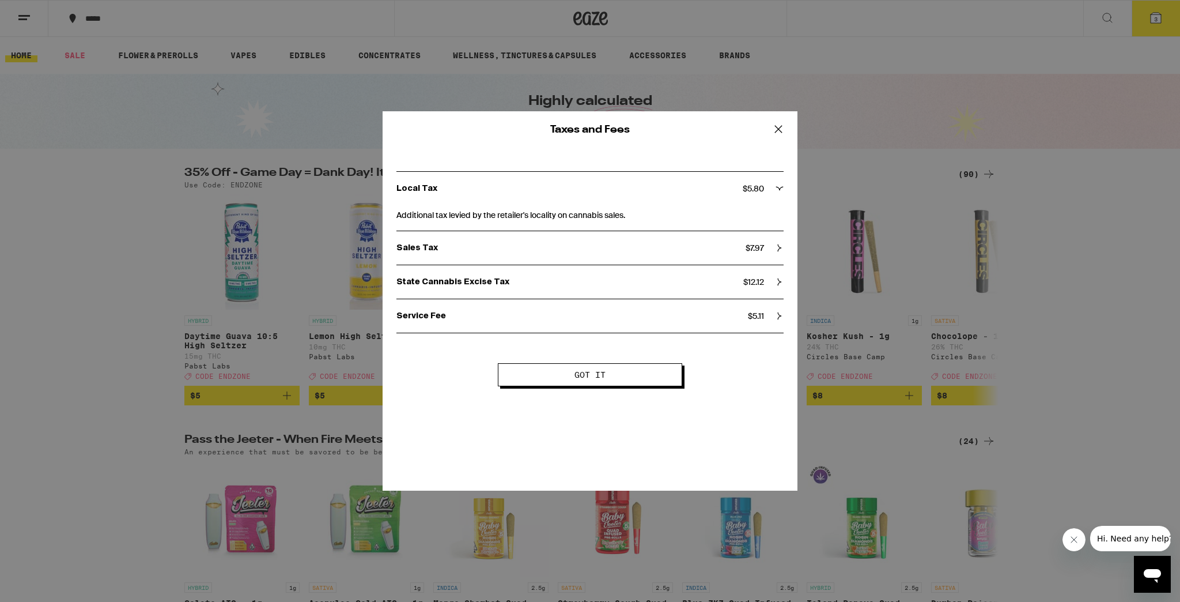
click at [779, 127] on icon at bounding box center [778, 128] width 17 height 17
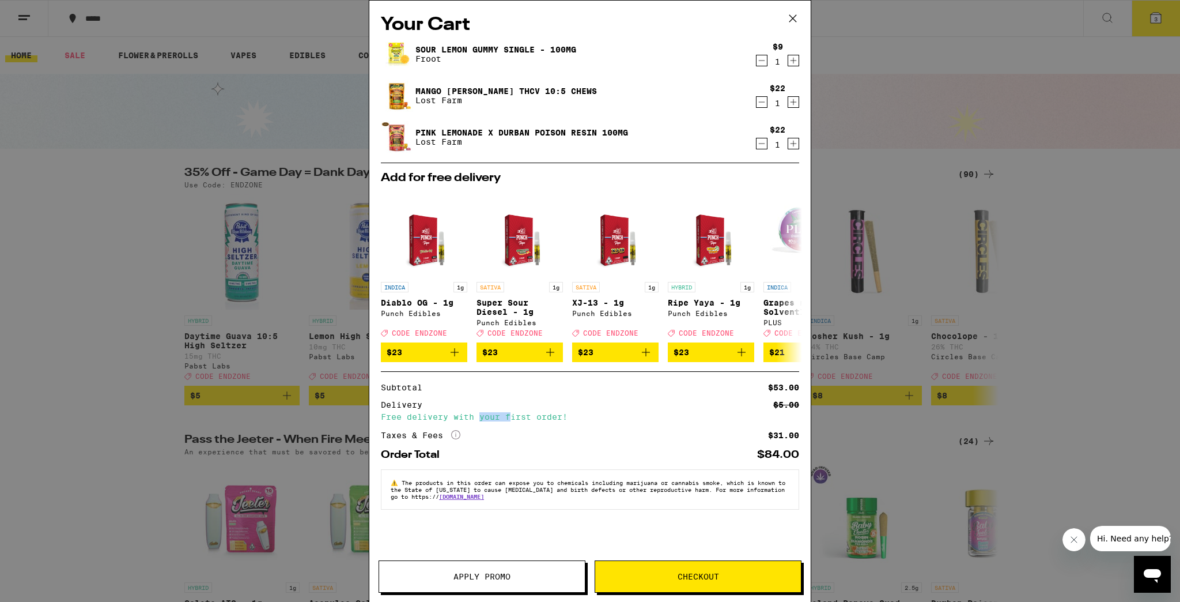
drag, startPoint x: 480, startPoint y: 422, endPoint x: 516, endPoint y: 422, distance: 35.7
click at [515, 421] on div "Free delivery with your first order!" at bounding box center [590, 417] width 418 height 8
click at [516, 421] on div "Free delivery with your first order!" at bounding box center [590, 417] width 418 height 8
click at [451, 439] on icon "More Info" at bounding box center [455, 434] width 9 height 9
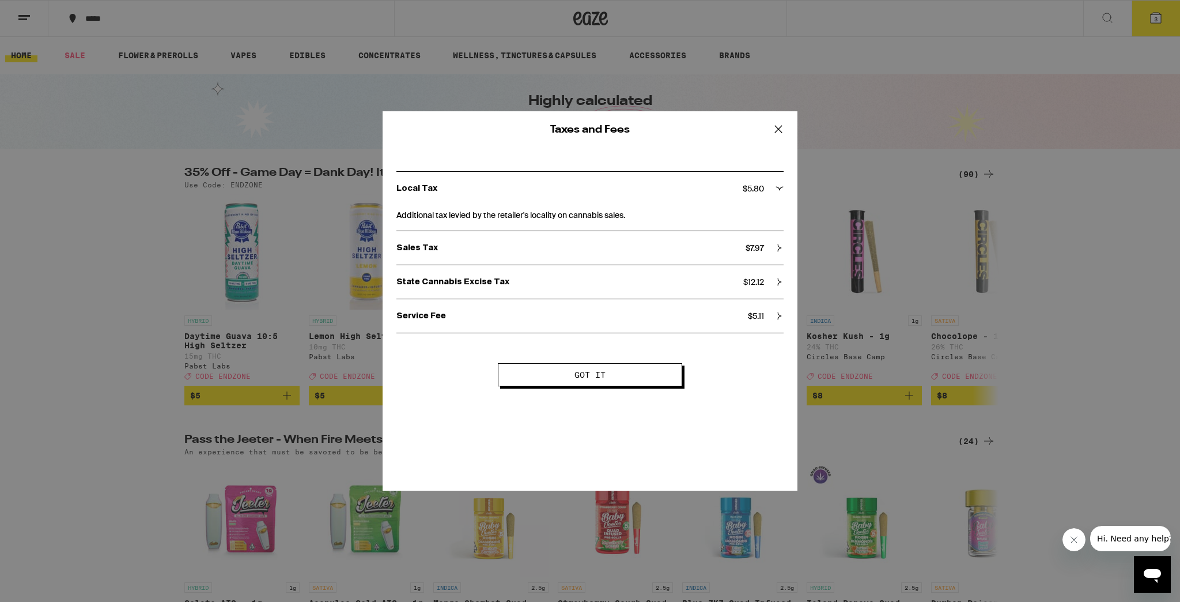
click at [709, 323] on div "Service Fee $ 5.11" at bounding box center [589, 315] width 387 height 33
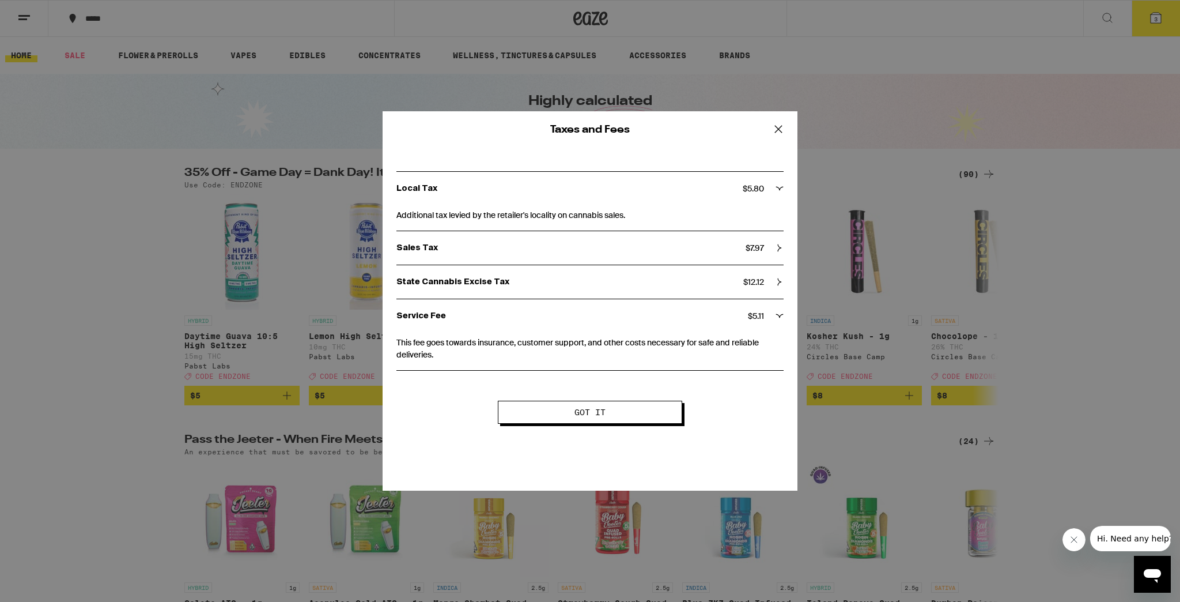
click at [709, 323] on div "Service Fee $ 5.11" at bounding box center [589, 315] width 387 height 33
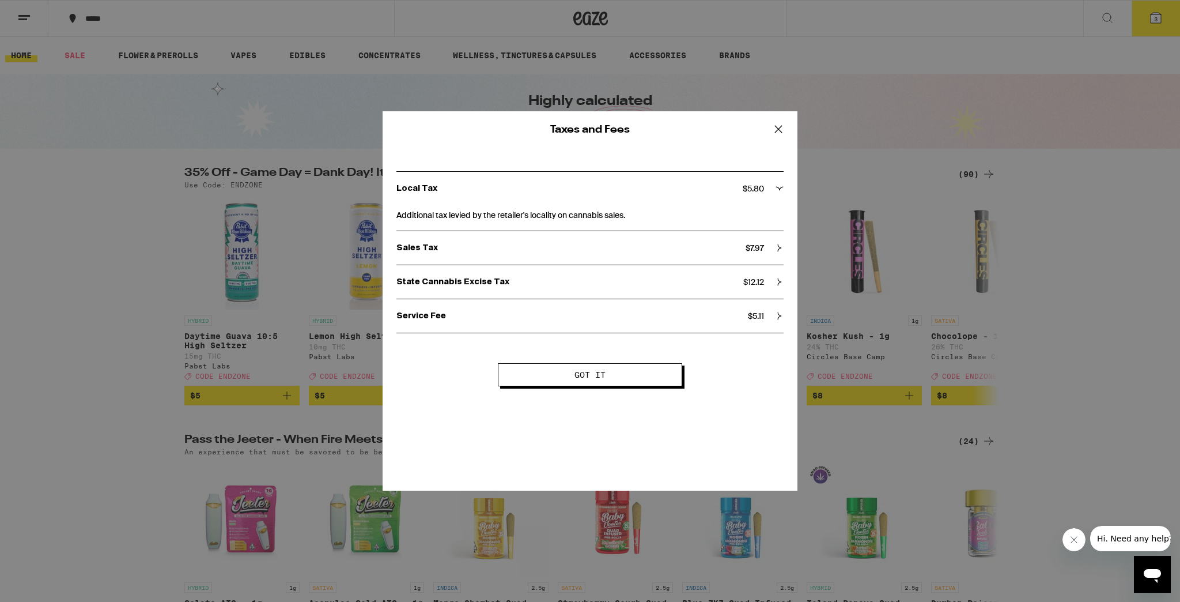
click at [634, 291] on div "State Cannabis Excise Tax $ 12.12" at bounding box center [589, 281] width 387 height 33
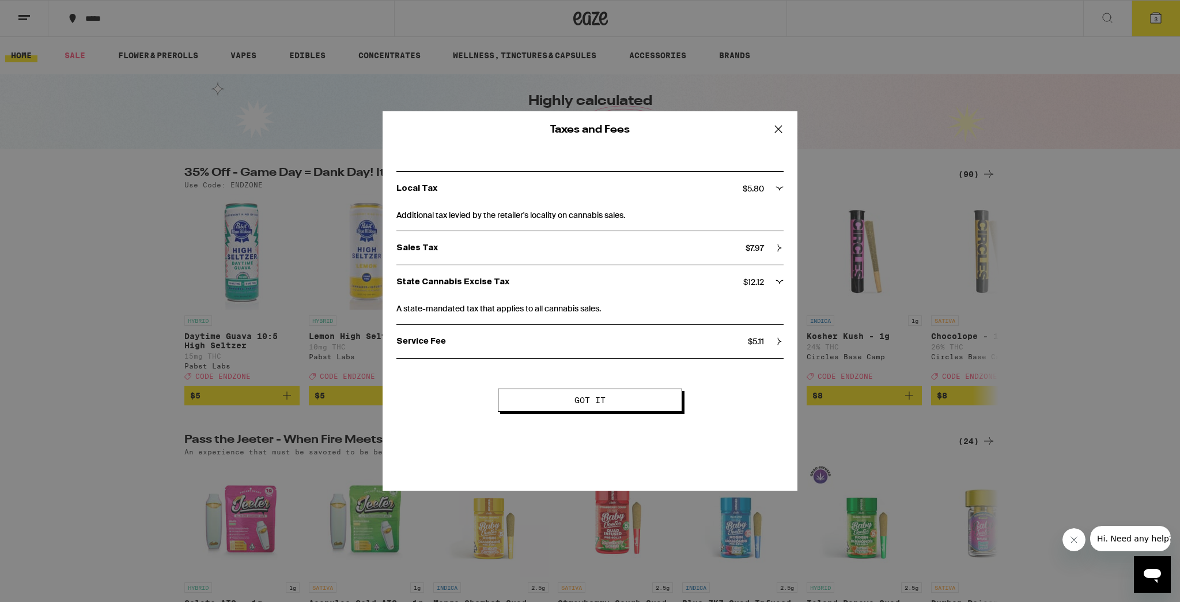
click at [634, 291] on div "State Cannabis Excise Tax $ 12.12" at bounding box center [589, 281] width 387 height 33
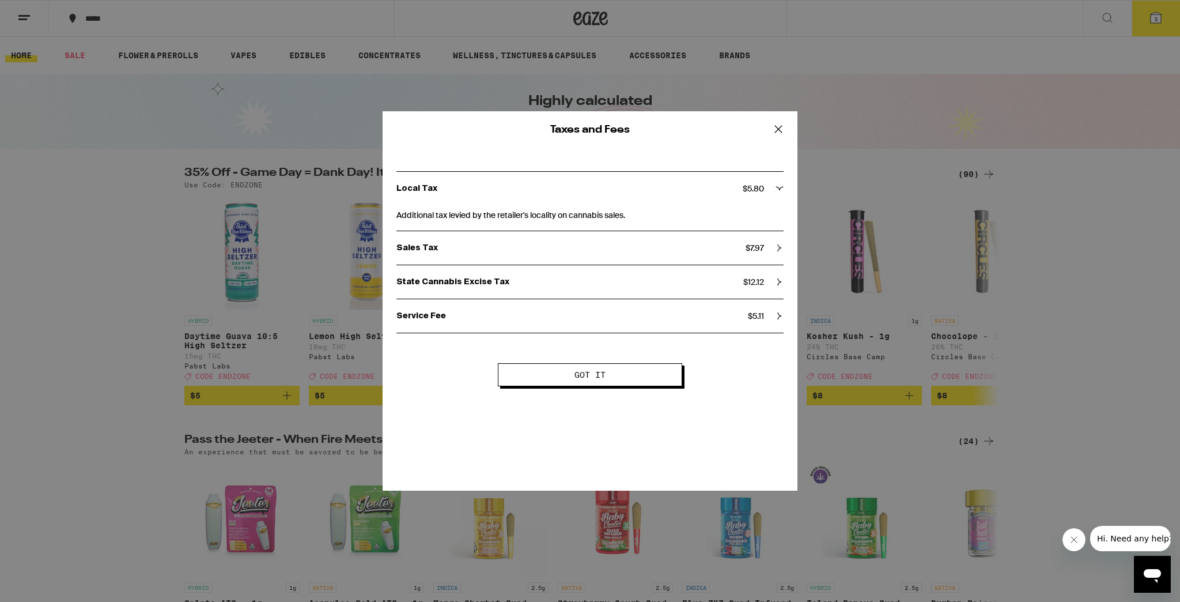
click at [645, 279] on p "State Cannabis Excise Tax" at bounding box center [569, 282] width 347 height 10
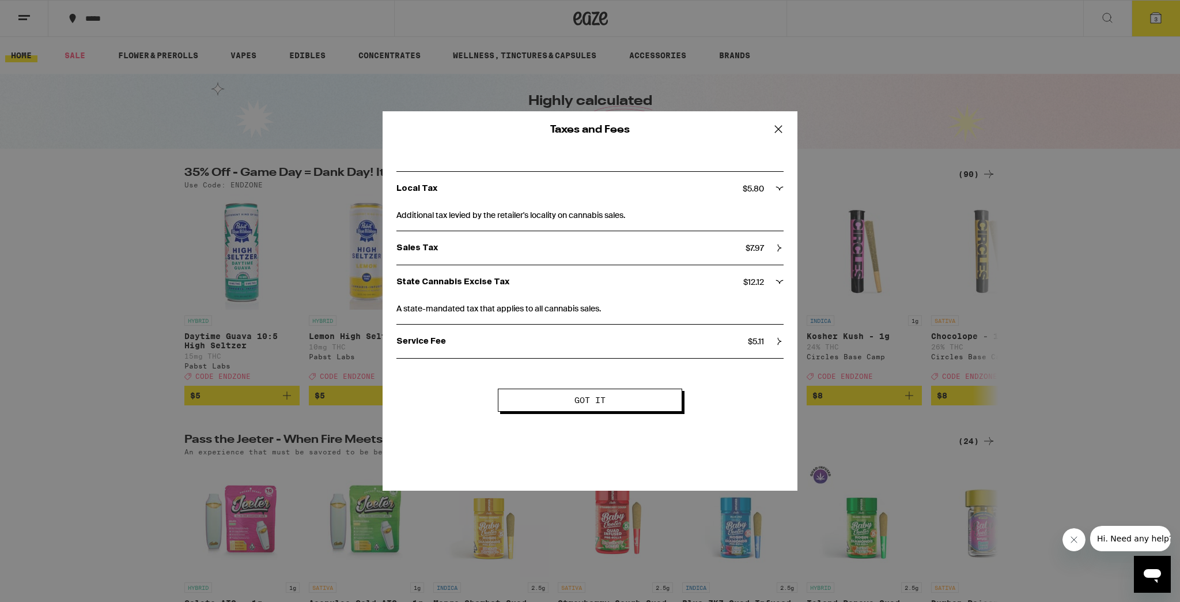
click at [645, 279] on p "State Cannabis Excise Tax" at bounding box center [569, 282] width 347 height 10
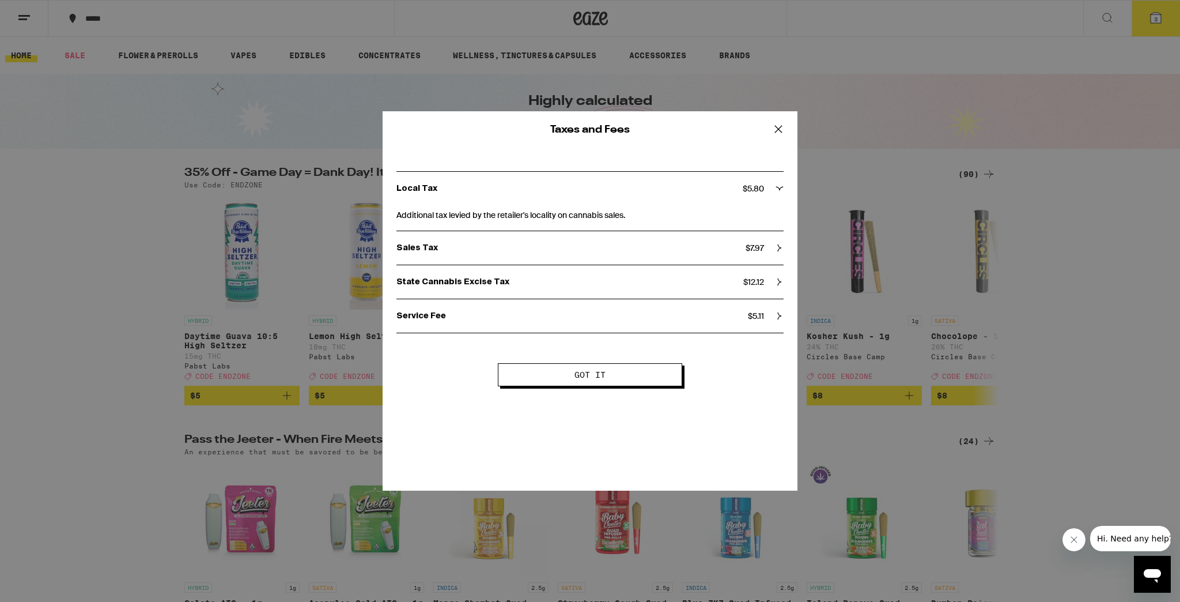
click at [611, 245] on p "Sales Tax" at bounding box center [570, 248] width 349 height 10
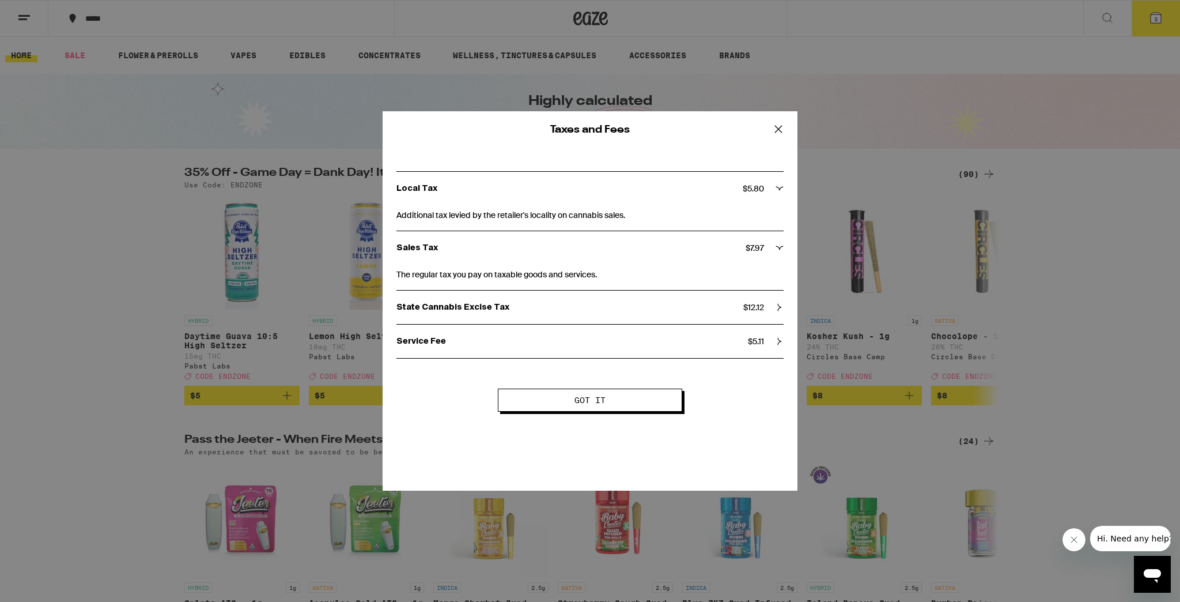
click at [611, 245] on p "Sales Tax" at bounding box center [570, 248] width 349 height 10
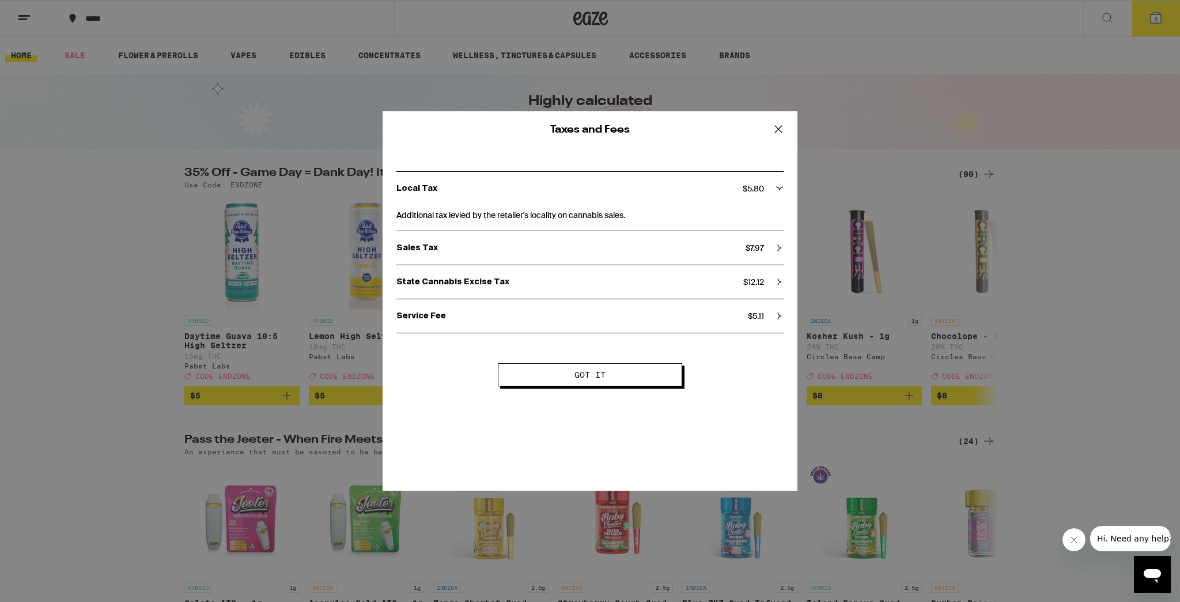
click at [587, 214] on span "Additional tax levied by the retailer's locality on cannabis sales." at bounding box center [589, 213] width 387 height 16
click at [778, 190] on icon at bounding box center [780, 188] width 8 height 8
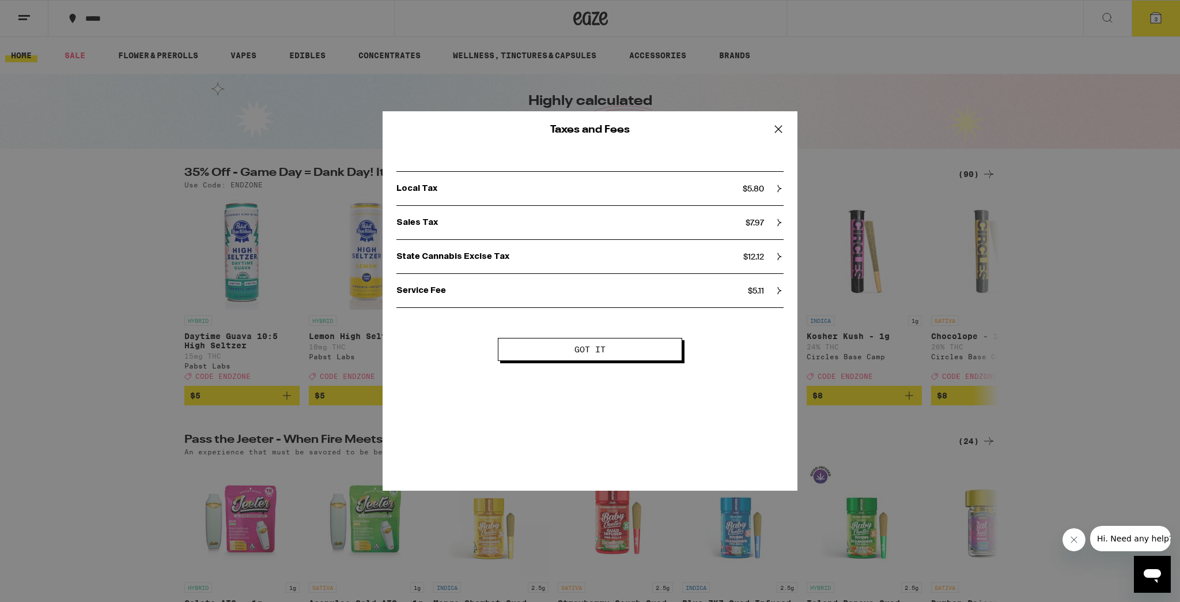
click at [651, 343] on button "Got it" at bounding box center [590, 349] width 184 height 23
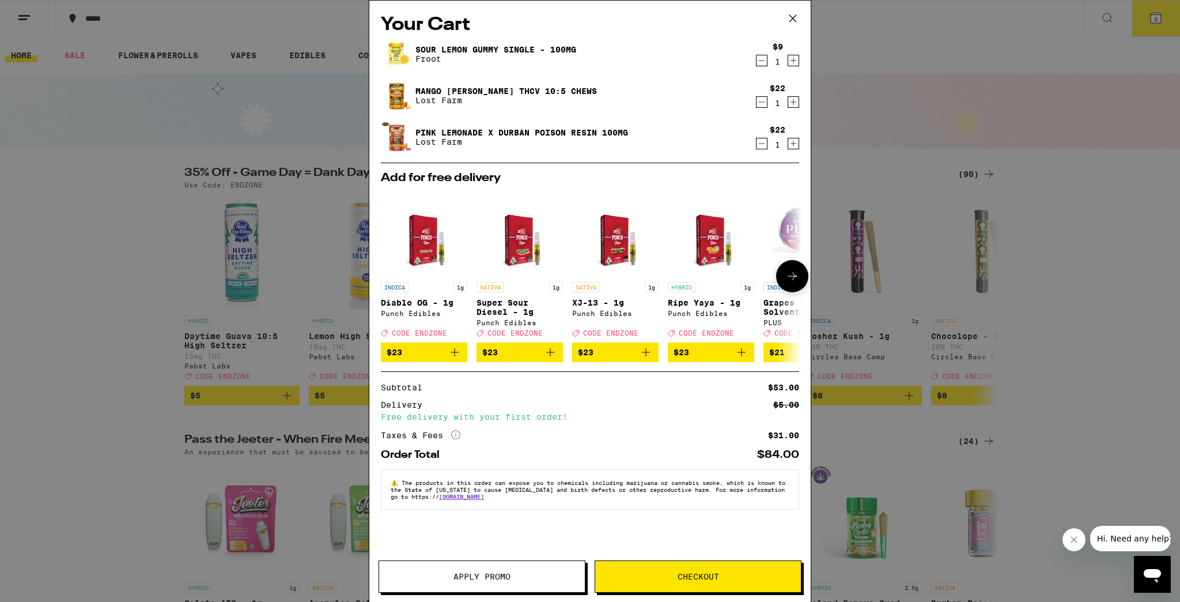
click at [791, 283] on icon at bounding box center [792, 276] width 14 height 14
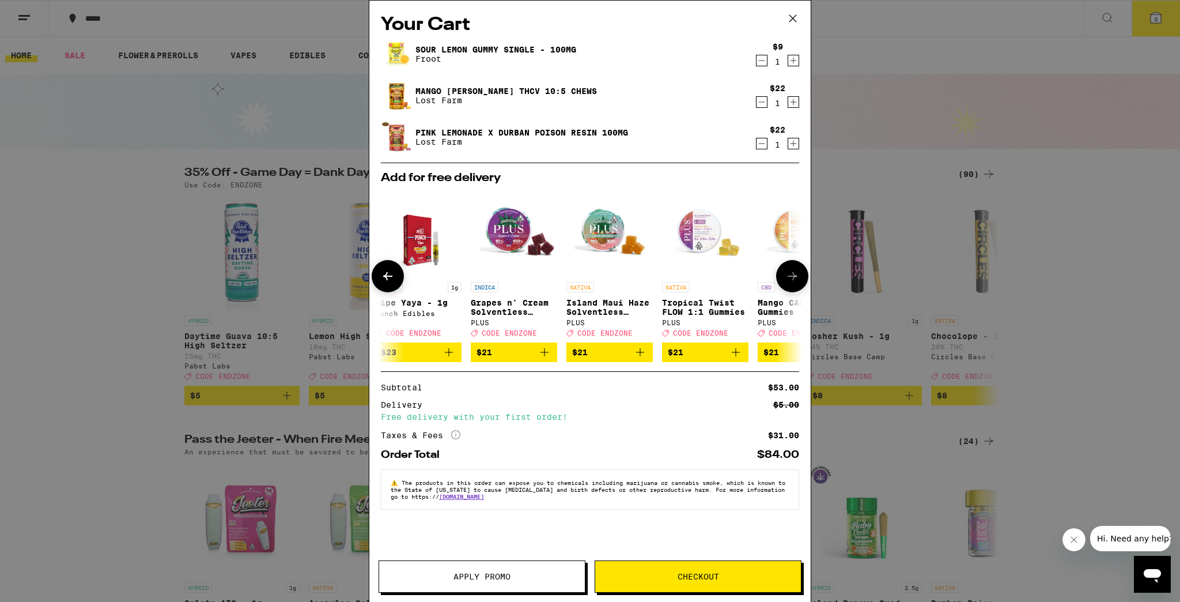
click at [791, 283] on icon at bounding box center [792, 276] width 14 height 14
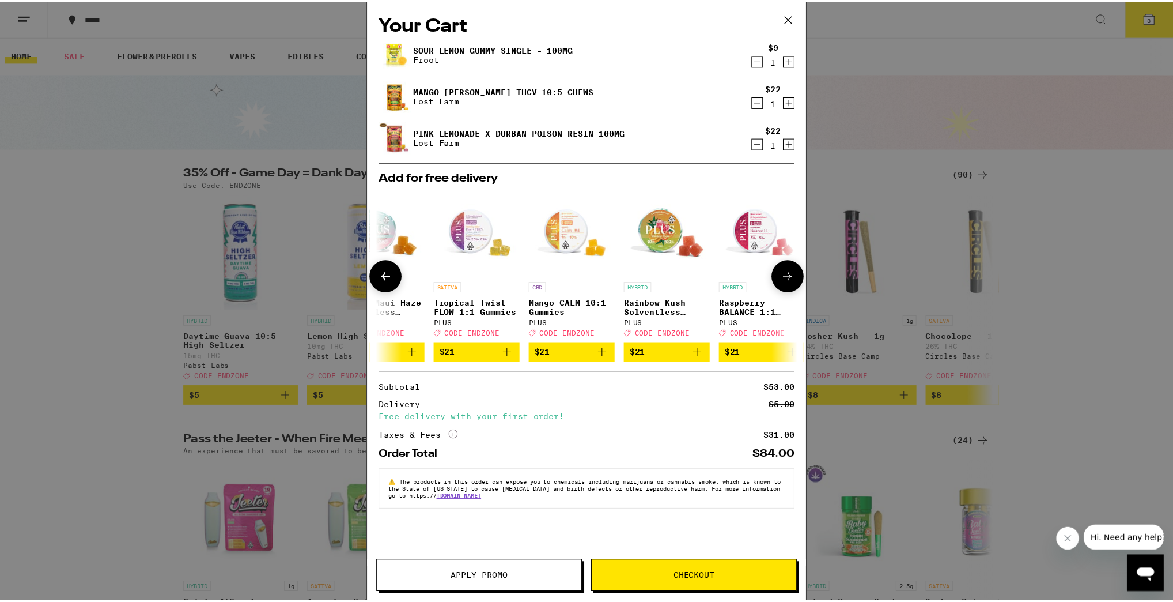
scroll to position [0, 538]
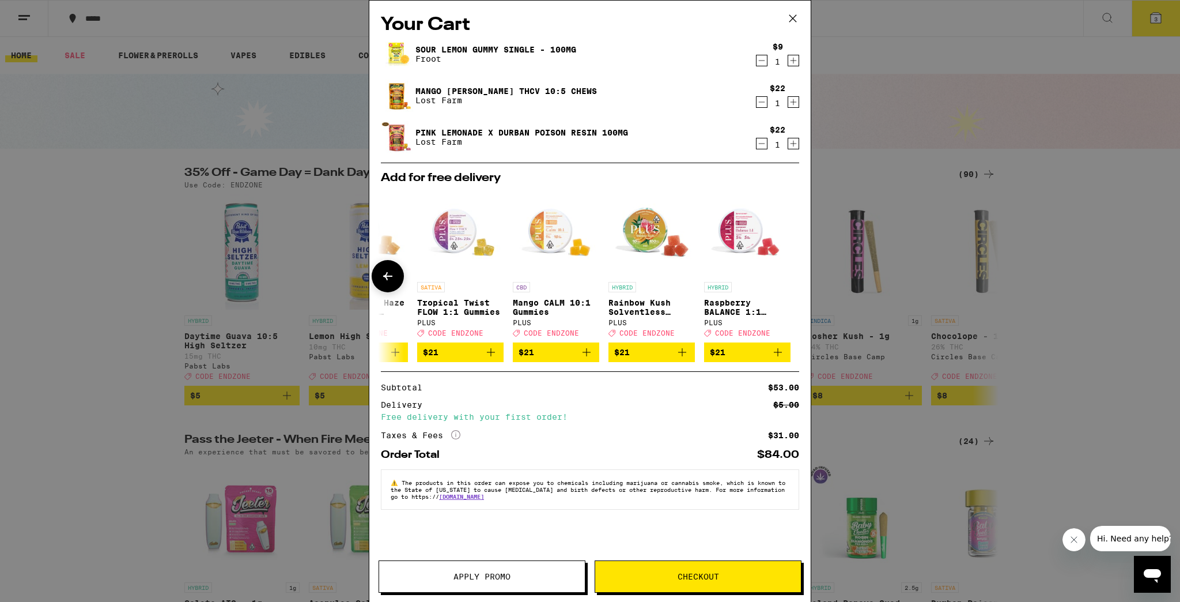
click at [791, 283] on div at bounding box center [792, 276] width 32 height 32
click at [556, 574] on span "Apply Promo" at bounding box center [482, 576] width 206 height 8
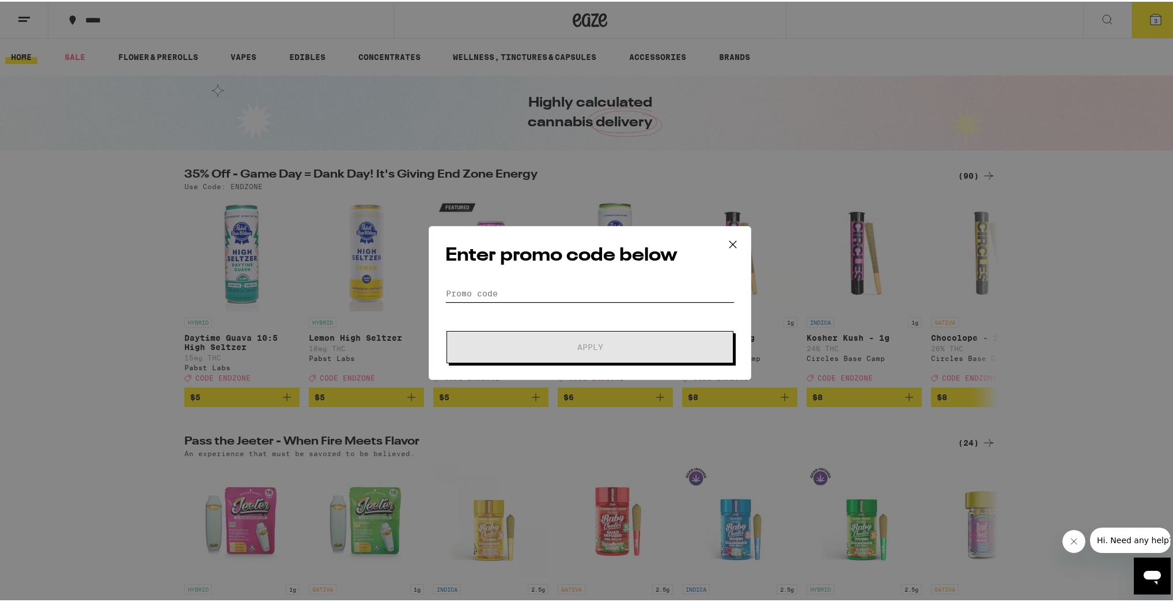
click at [534, 296] on input "Promo Code" at bounding box center [589, 291] width 289 height 17
click at [725, 240] on icon at bounding box center [732, 242] width 17 height 17
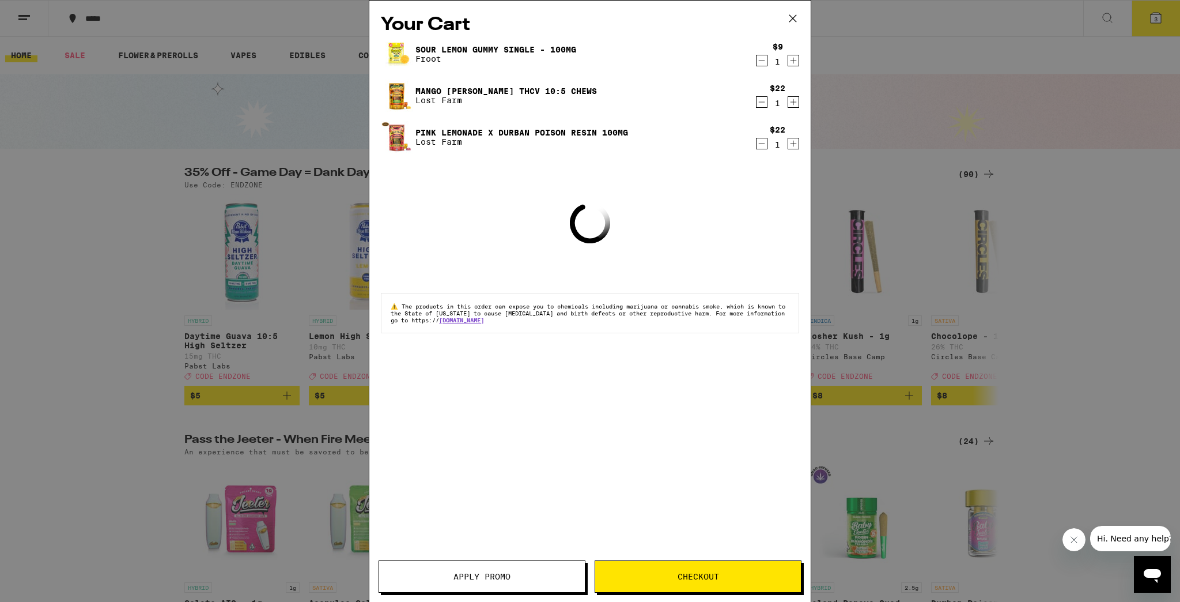
click at [749, 574] on span "Checkout" at bounding box center [698, 576] width 206 height 8
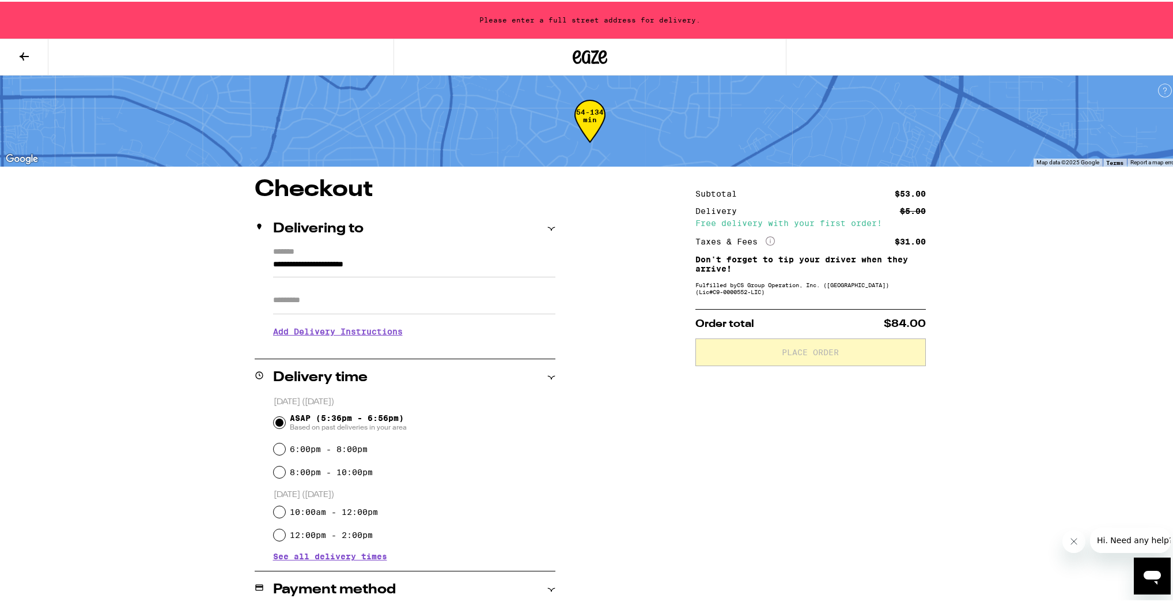
click at [337, 312] on input "Apt/Suite" at bounding box center [414, 299] width 282 height 28
click at [321, 264] on input "**********" at bounding box center [414, 266] width 282 height 20
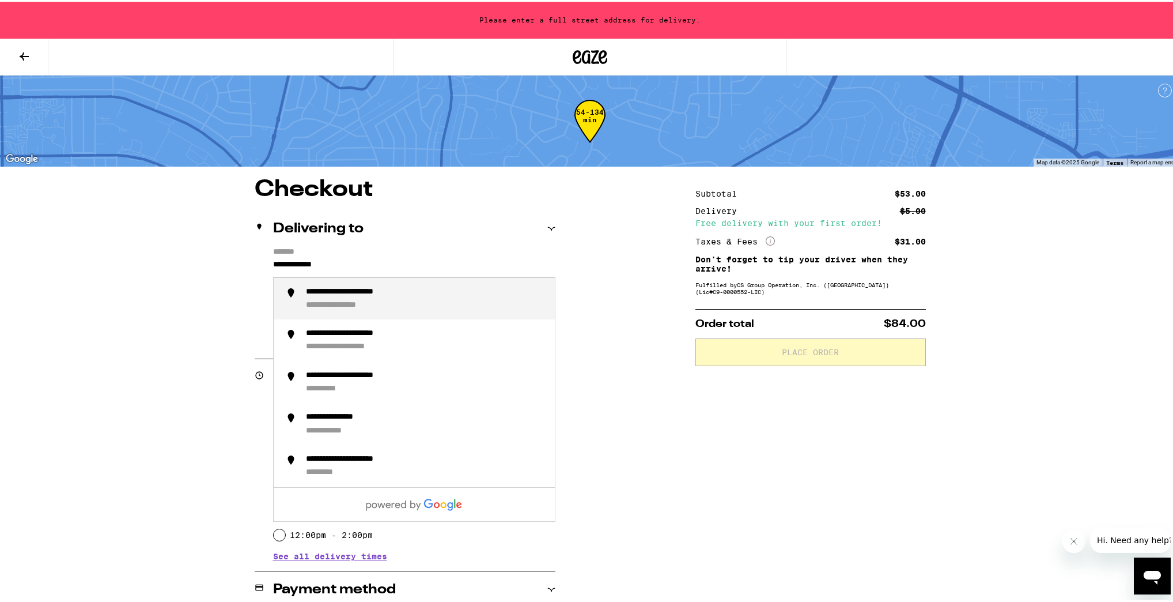
click at [338, 304] on div "**********" at bounding box center [350, 303] width 89 height 10
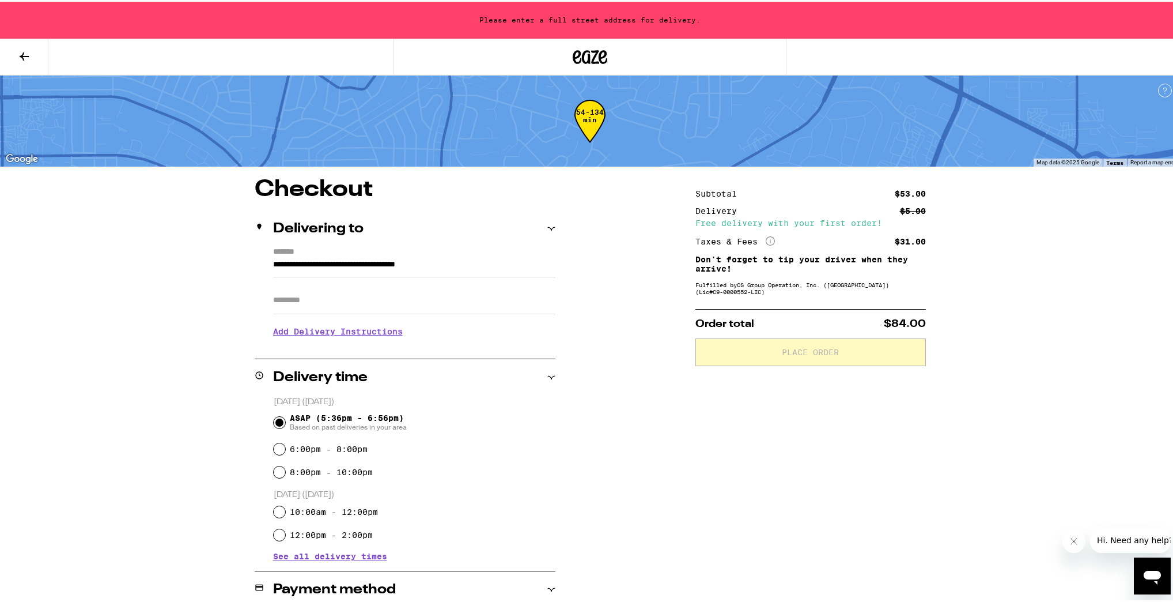
type input "**********"
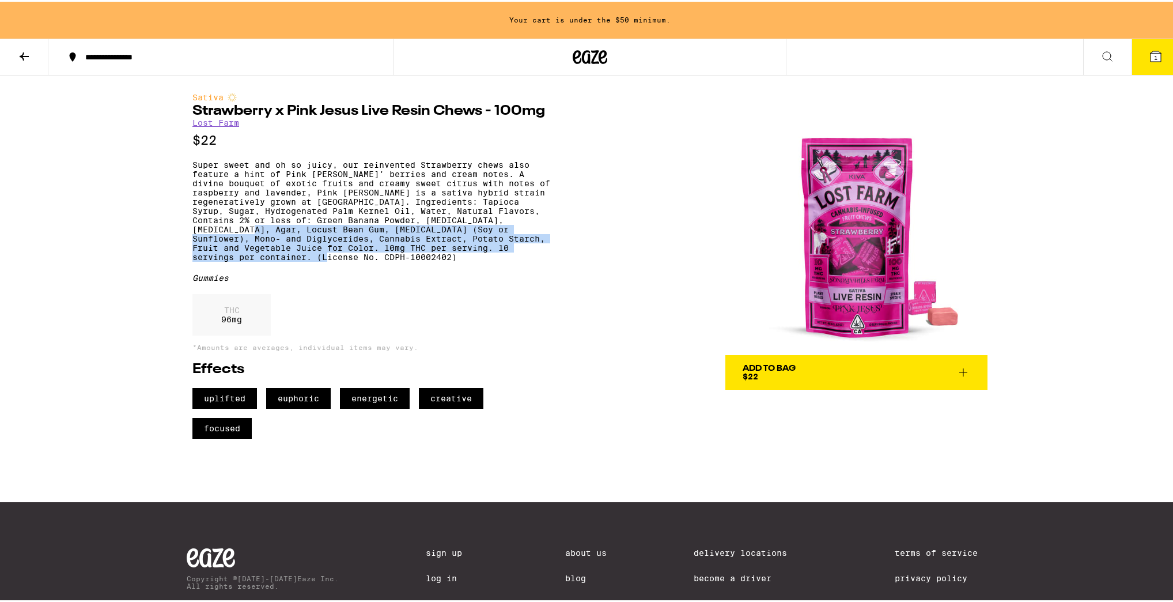
drag, startPoint x: 426, startPoint y: 269, endPoint x: 311, endPoint y: 236, distance: 119.1
click at [311, 236] on p "Super sweet and oh so juicy, our reinvented Strawberry chews also feature a hin…" at bounding box center [371, 208] width 358 height 101
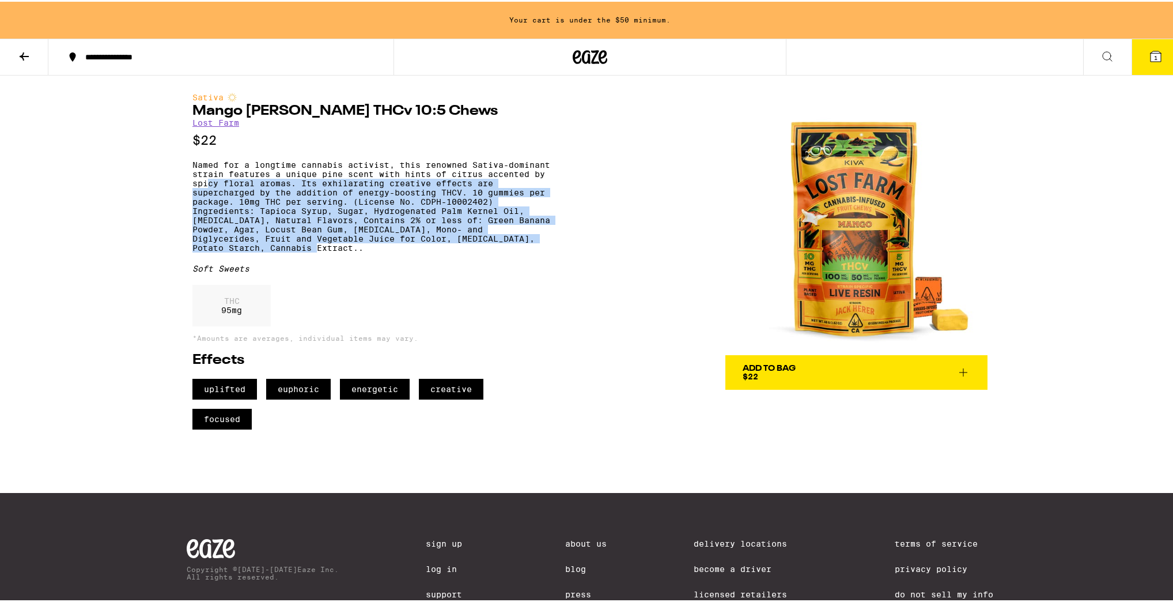
drag, startPoint x: 353, startPoint y: 255, endPoint x: 265, endPoint y: 191, distance: 108.1
click at [265, 191] on p "Named for a longtime cannabis activist, this renowned Sativa-dominant strain fe…" at bounding box center [371, 204] width 358 height 92
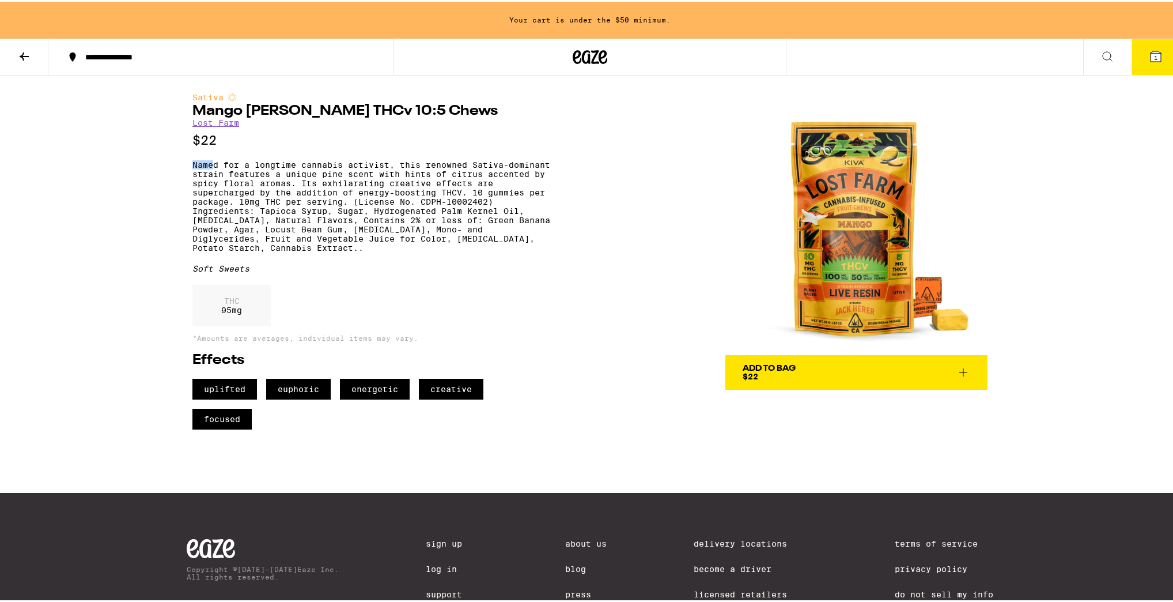
drag, startPoint x: 186, startPoint y: 161, endPoint x: 207, endPoint y: 170, distance: 23.0
click at [207, 170] on div "Sativa Mango [PERSON_NAME] THCv 10:5 Chews Lost Farm $22 Named for a longtime c…" at bounding box center [590, 251] width 830 height 354
click at [207, 170] on p "Named for a longtime cannabis activist, this renowned Sativa-dominant strain fe…" at bounding box center [371, 204] width 358 height 92
click at [203, 170] on p "Named for a longtime cannabis activist, this renowned Sativa-dominant strain fe…" at bounding box center [371, 204] width 358 height 92
click at [196, 169] on p "Named for a longtime cannabis activist, this renowned Sativa-dominant strain fe…" at bounding box center [371, 204] width 358 height 92
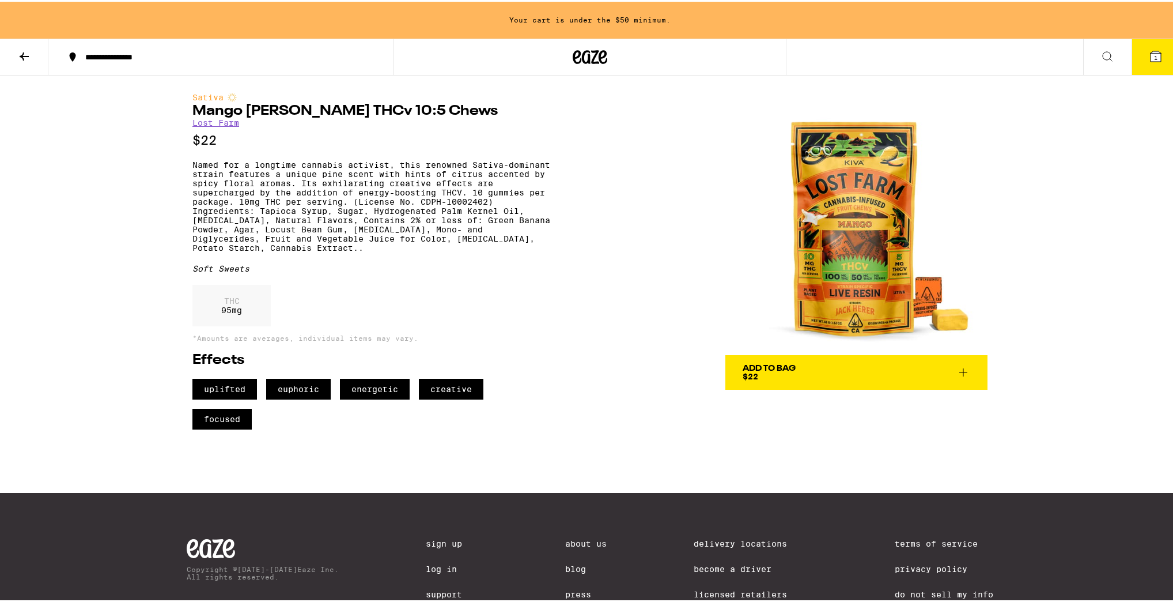
click at [263, 303] on div "THC 95 mg" at bounding box center [231, 303] width 78 height 41
click at [263, 304] on div "THC 95 mg" at bounding box center [231, 303] width 78 height 41
drag, startPoint x: 263, startPoint y: 304, endPoint x: 254, endPoint y: 317, distance: 16.5
click at [259, 311] on div "THC 95 mg" at bounding box center [231, 303] width 78 height 41
drag, startPoint x: 235, startPoint y: 323, endPoint x: 220, endPoint y: 311, distance: 19.4
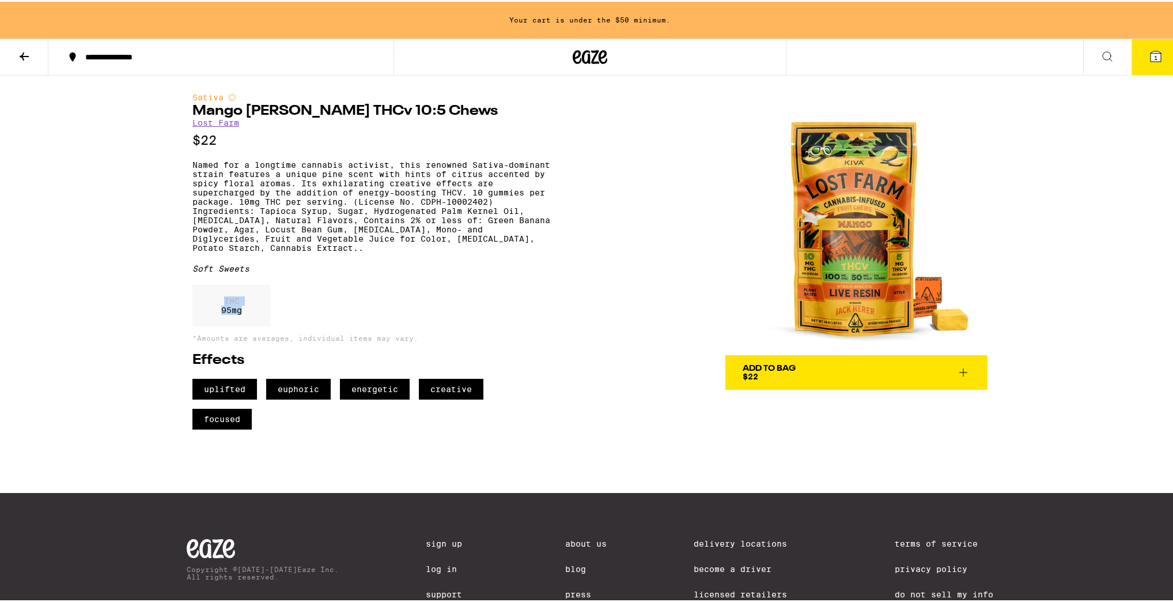
click at [220, 311] on div "THC 95 mg" at bounding box center [231, 303] width 78 height 41
click at [221, 304] on p "THC" at bounding box center [231, 298] width 21 height 9
click at [823, 284] on img at bounding box center [856, 222] width 262 height 262
click at [769, 376] on div "Add To Bag $22" at bounding box center [769, 370] width 53 height 16
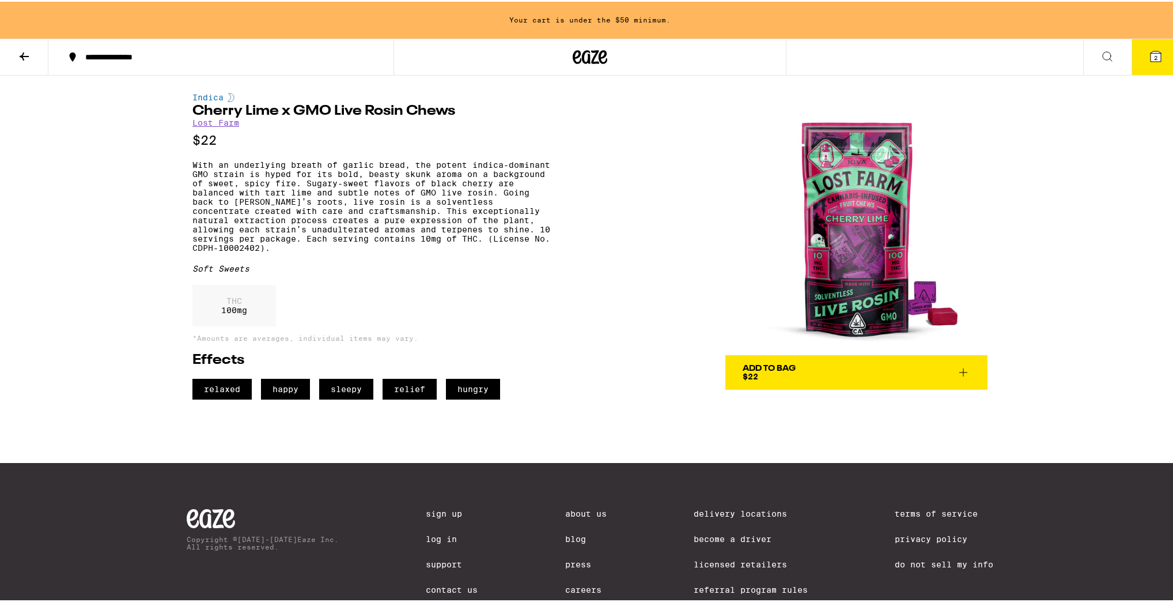
click at [886, 228] on img at bounding box center [856, 222] width 262 height 262
